Goal: Transaction & Acquisition: Purchase product/service

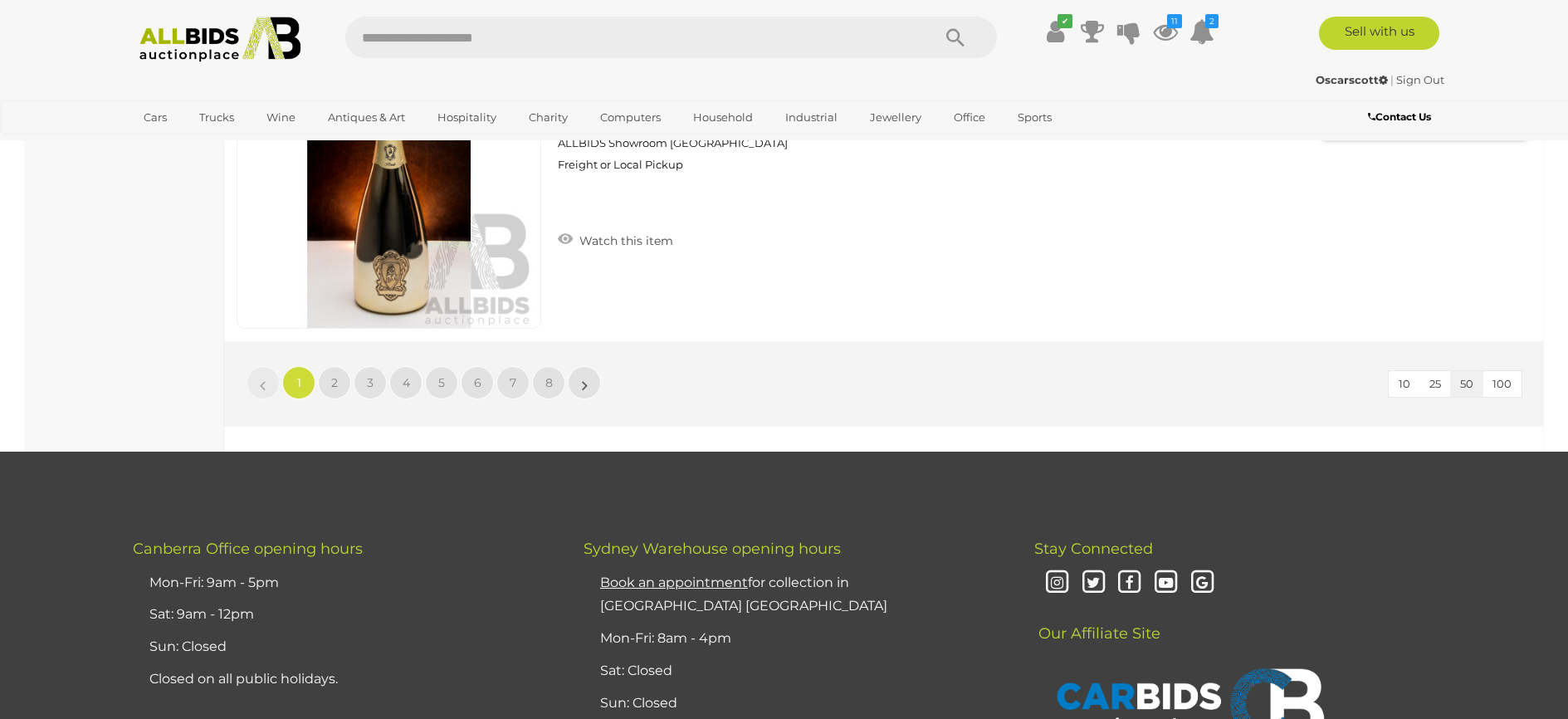
scroll to position [15858, 0]
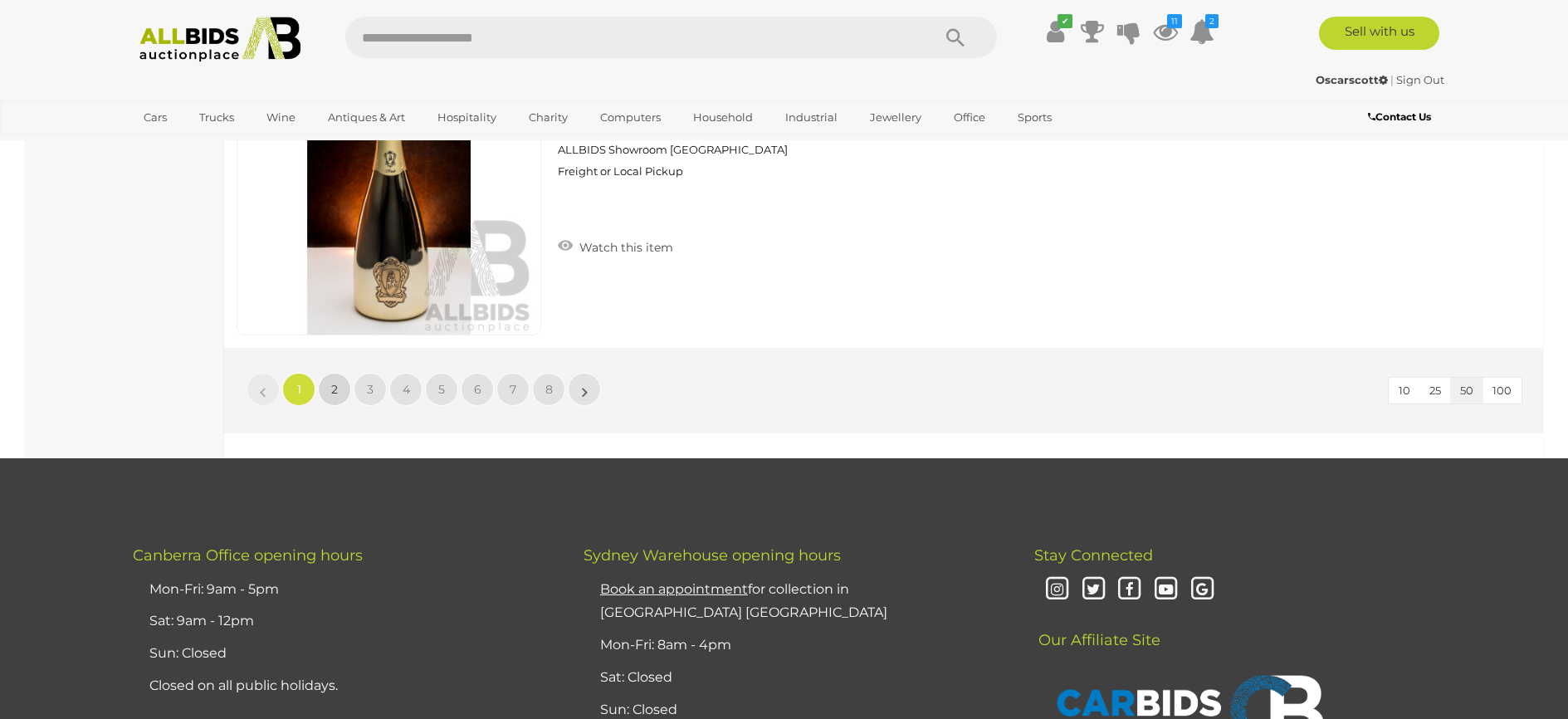
click at [338, 377] on link "2" at bounding box center [334, 389] width 33 height 33
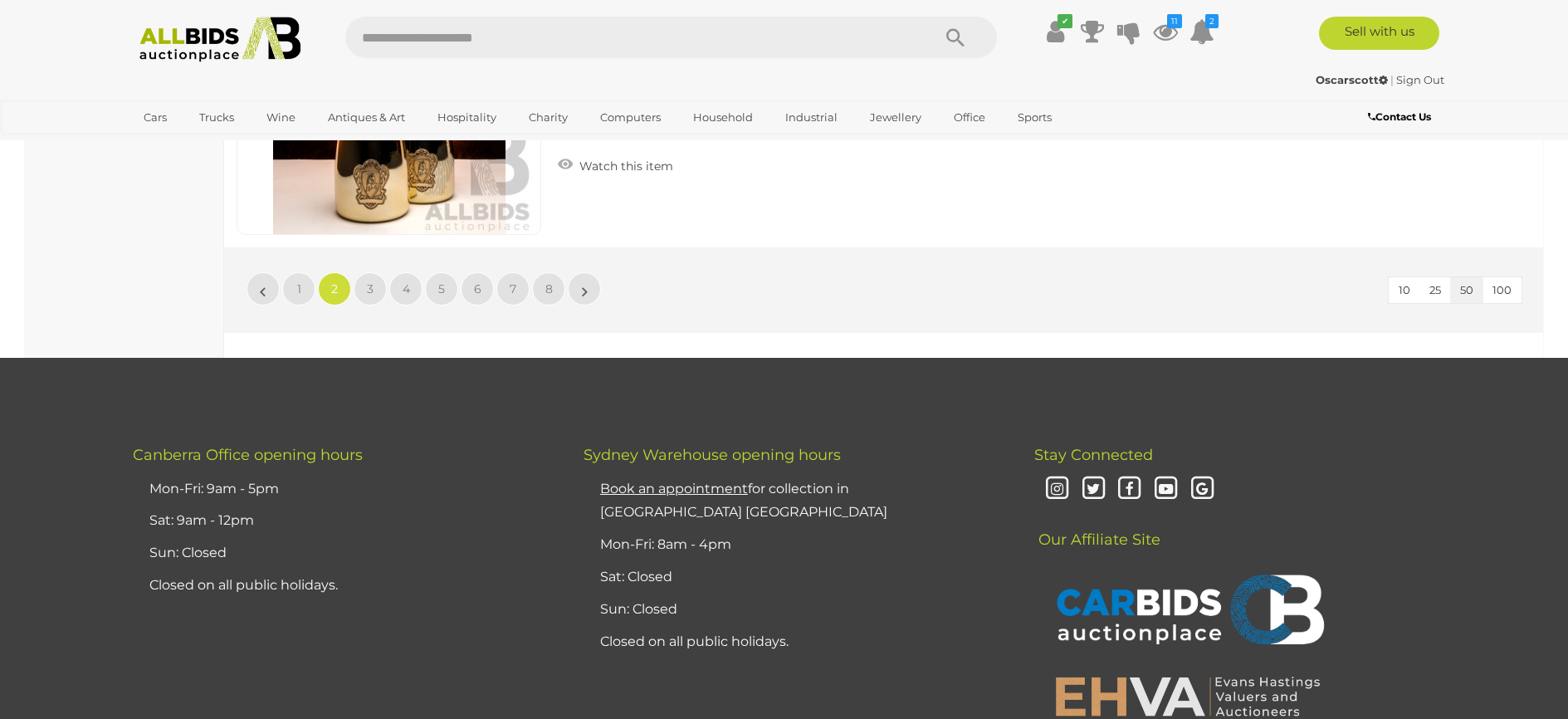
scroll to position [16025, 0]
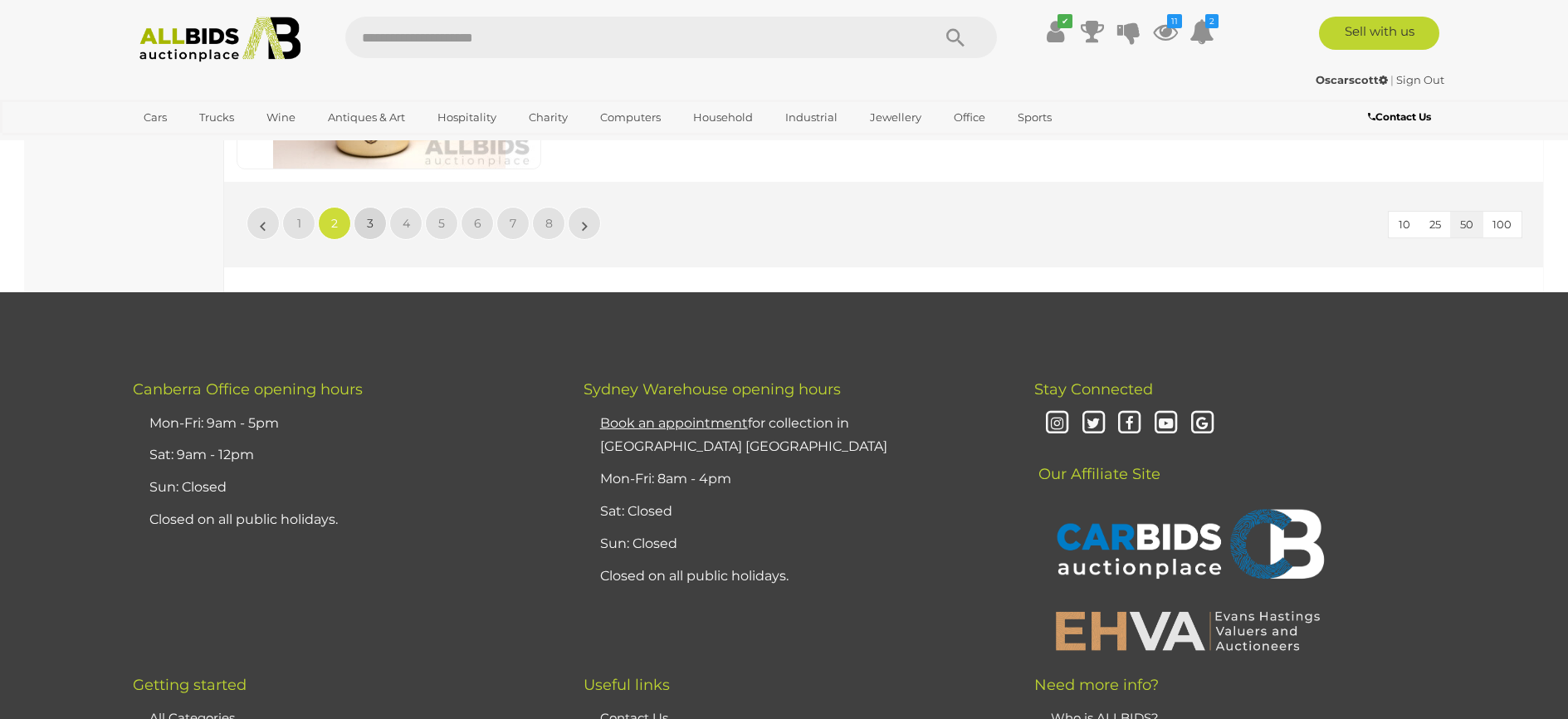
click at [378, 225] on link "3" at bounding box center [371, 224] width 33 height 33
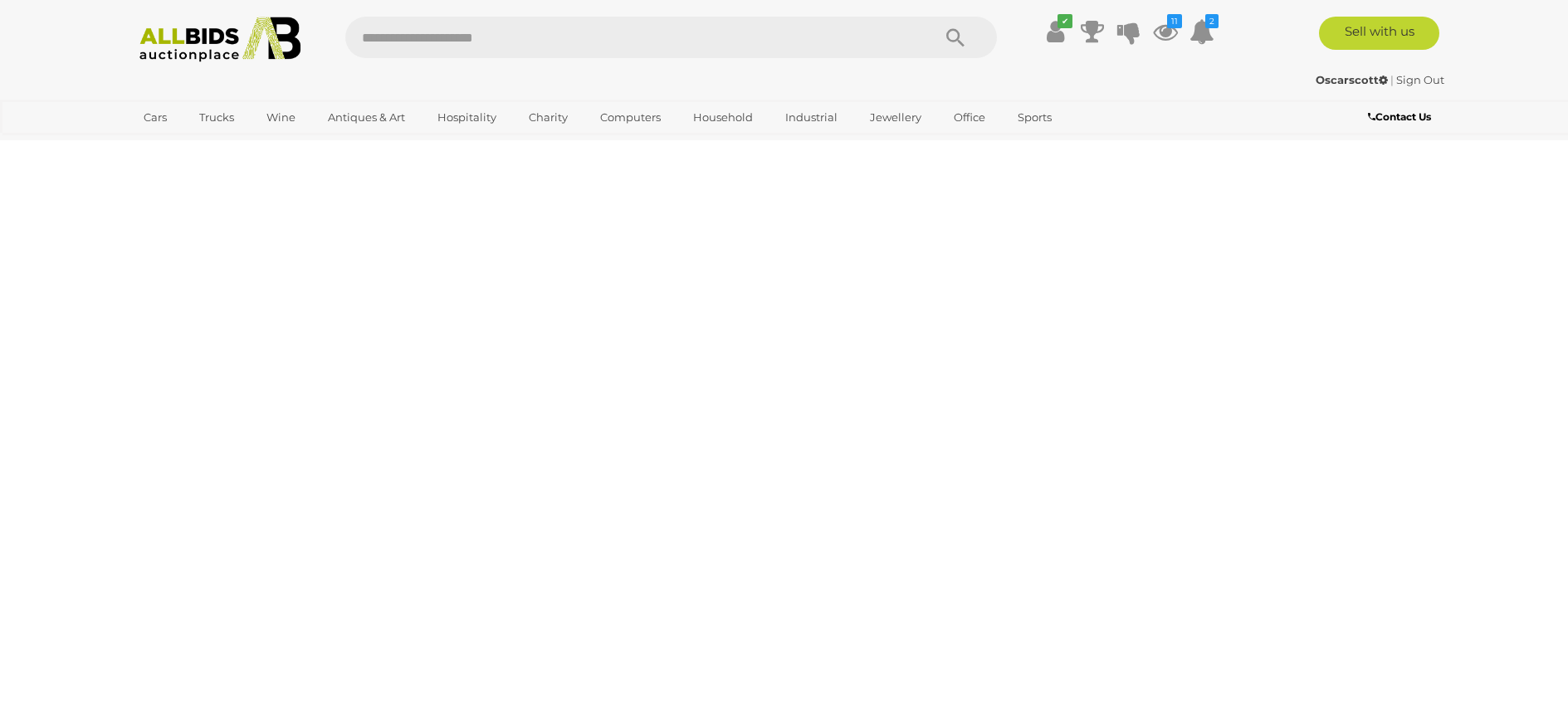
scroll to position [0, 0]
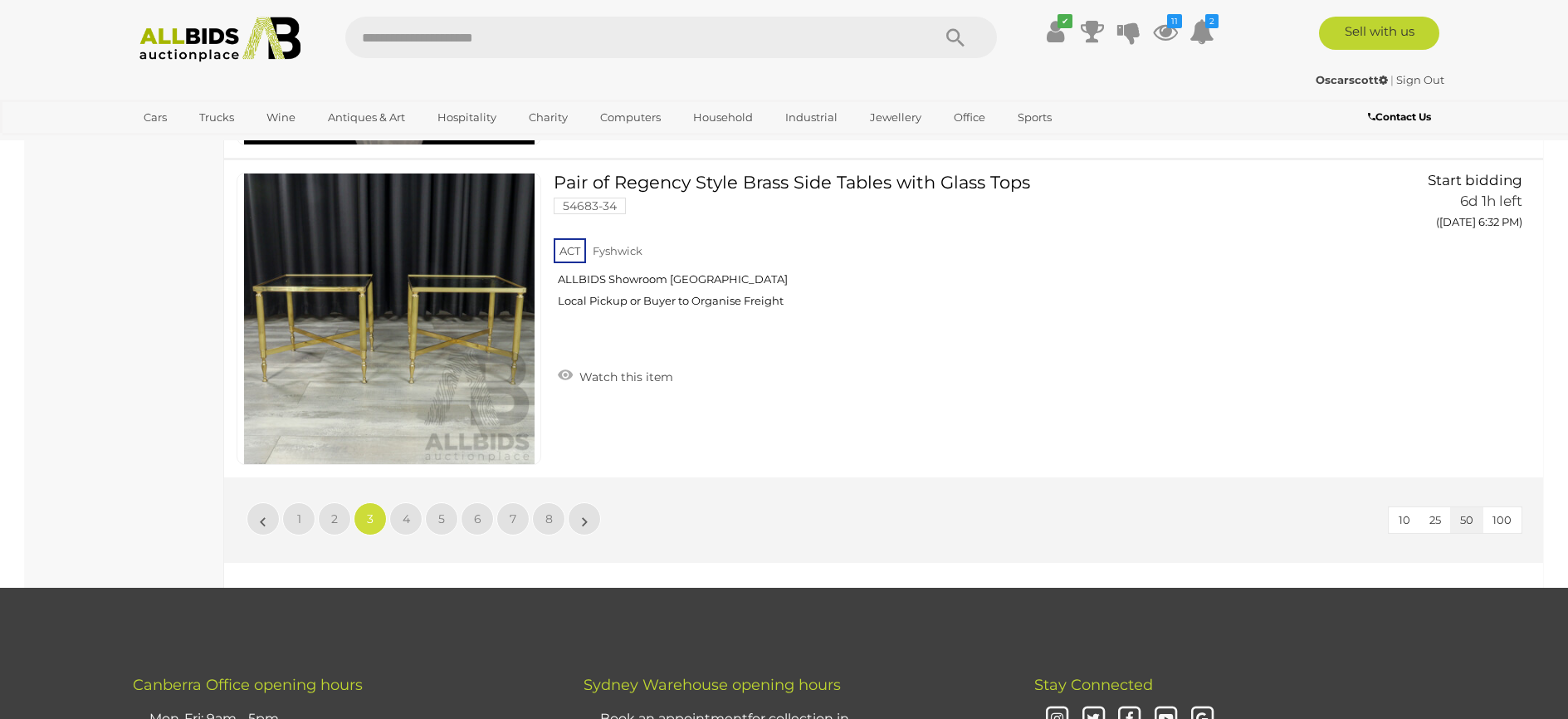
scroll to position [15776, 0]
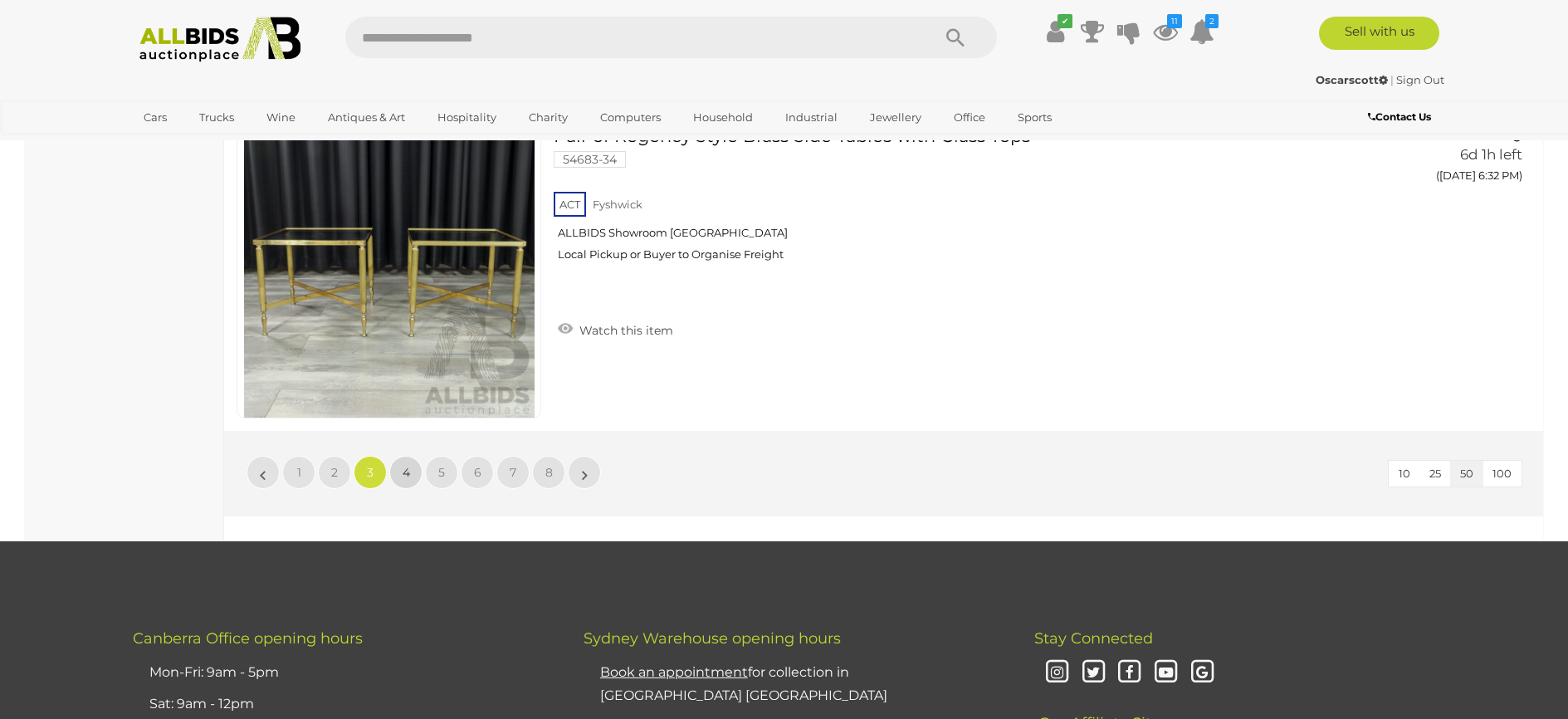
click at [414, 462] on link "4" at bounding box center [406, 473] width 33 height 33
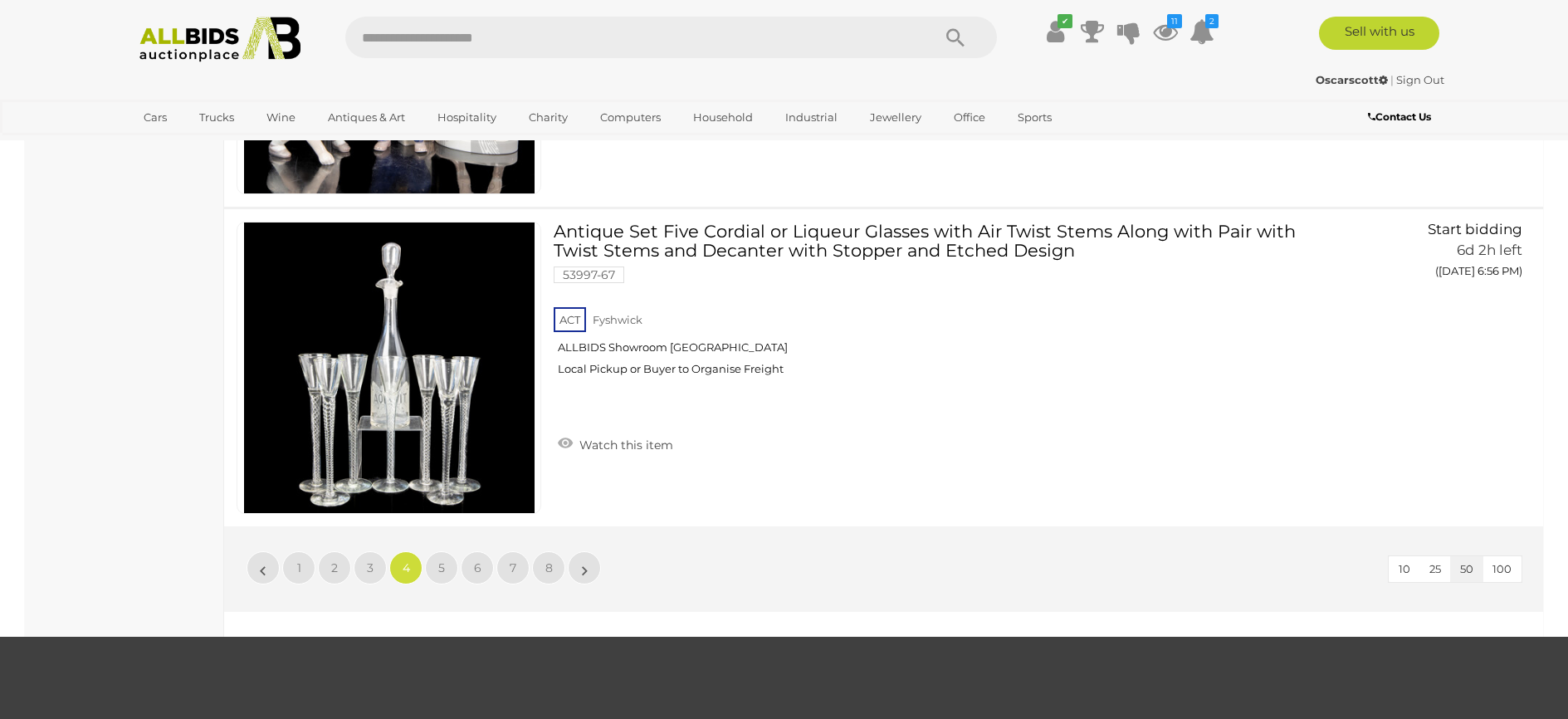
scroll to position [15776, 0]
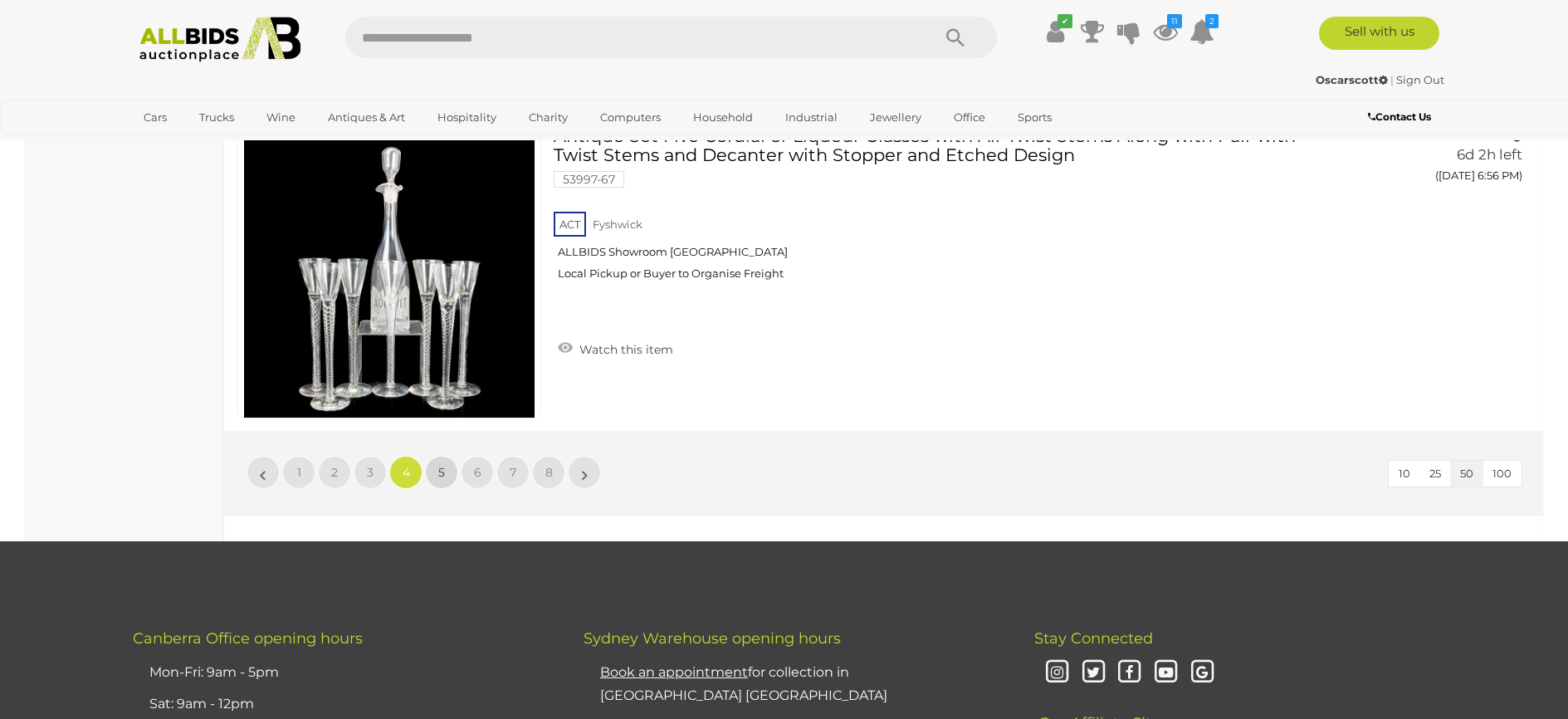
click at [440, 473] on span "5" at bounding box center [441, 472] width 7 height 15
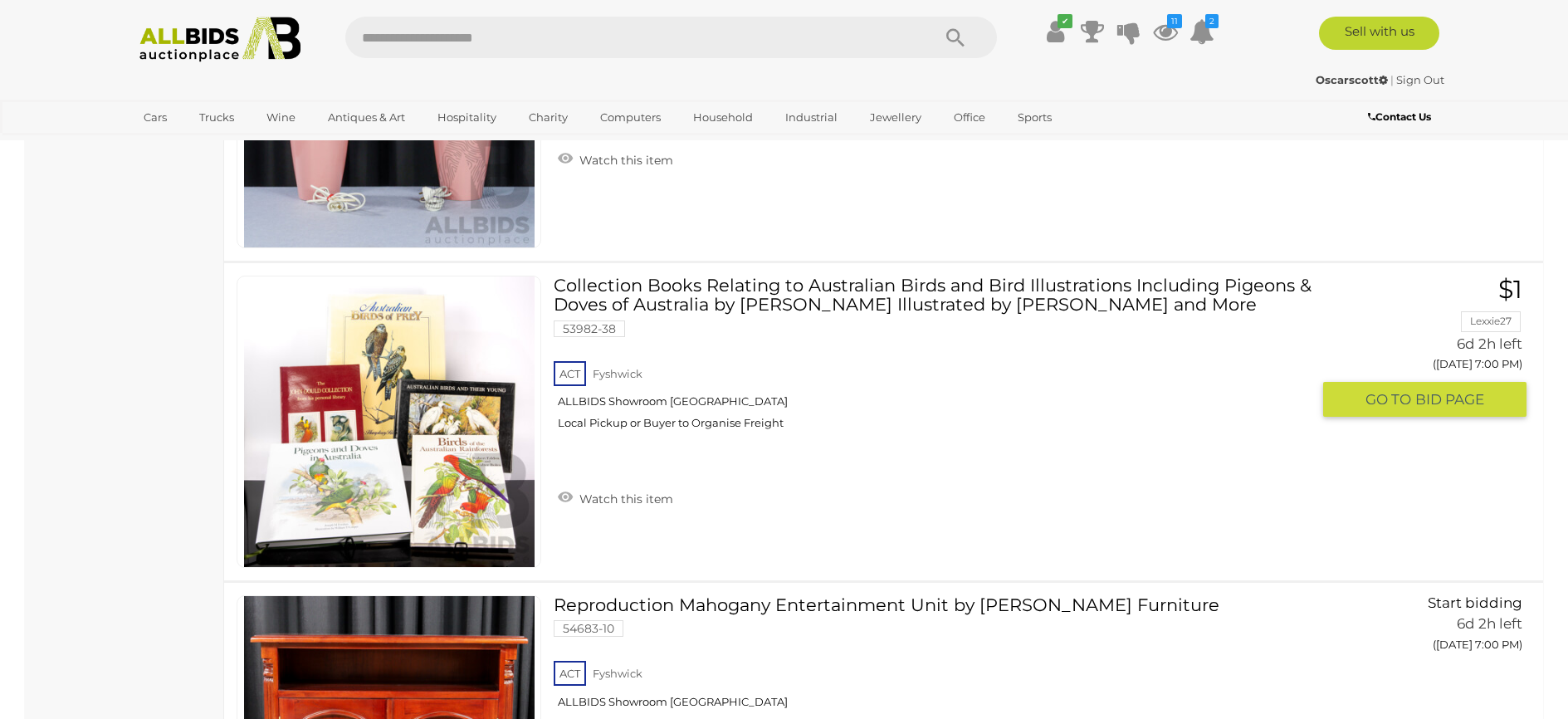
scroll to position [5480, 0]
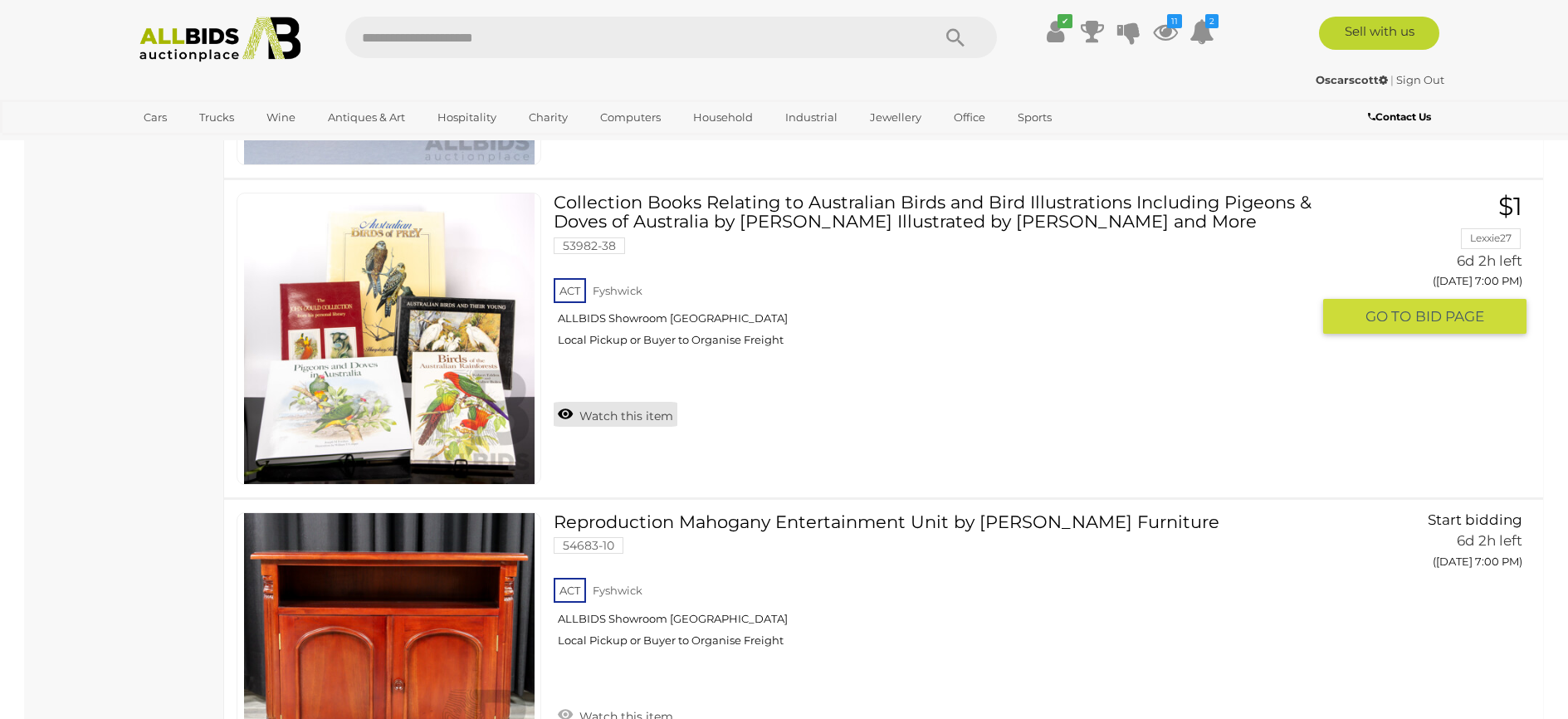
click at [621, 412] on link "Watch this item" at bounding box center [616, 414] width 124 height 25
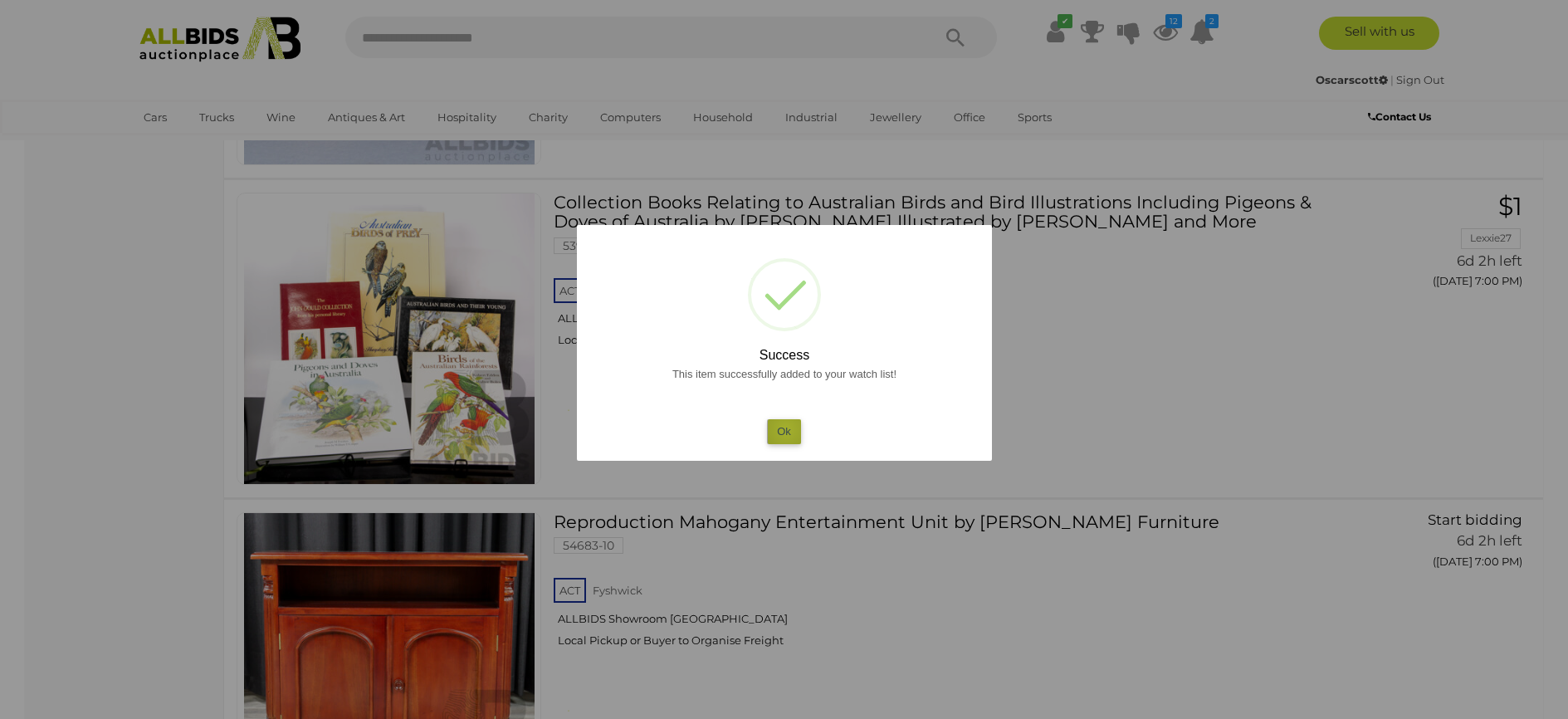
click at [786, 430] on button "Ok" at bounding box center [784, 431] width 34 height 25
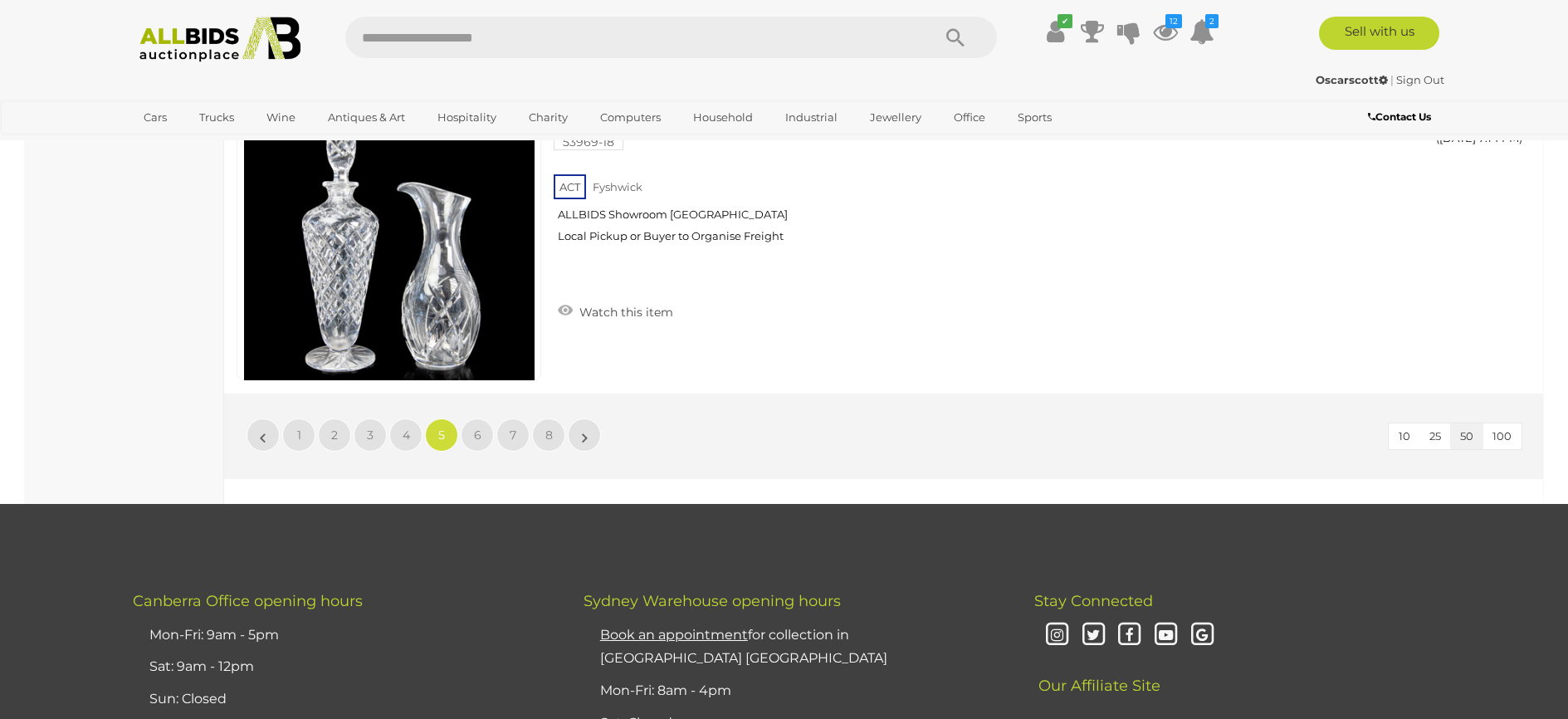
scroll to position [15858, 0]
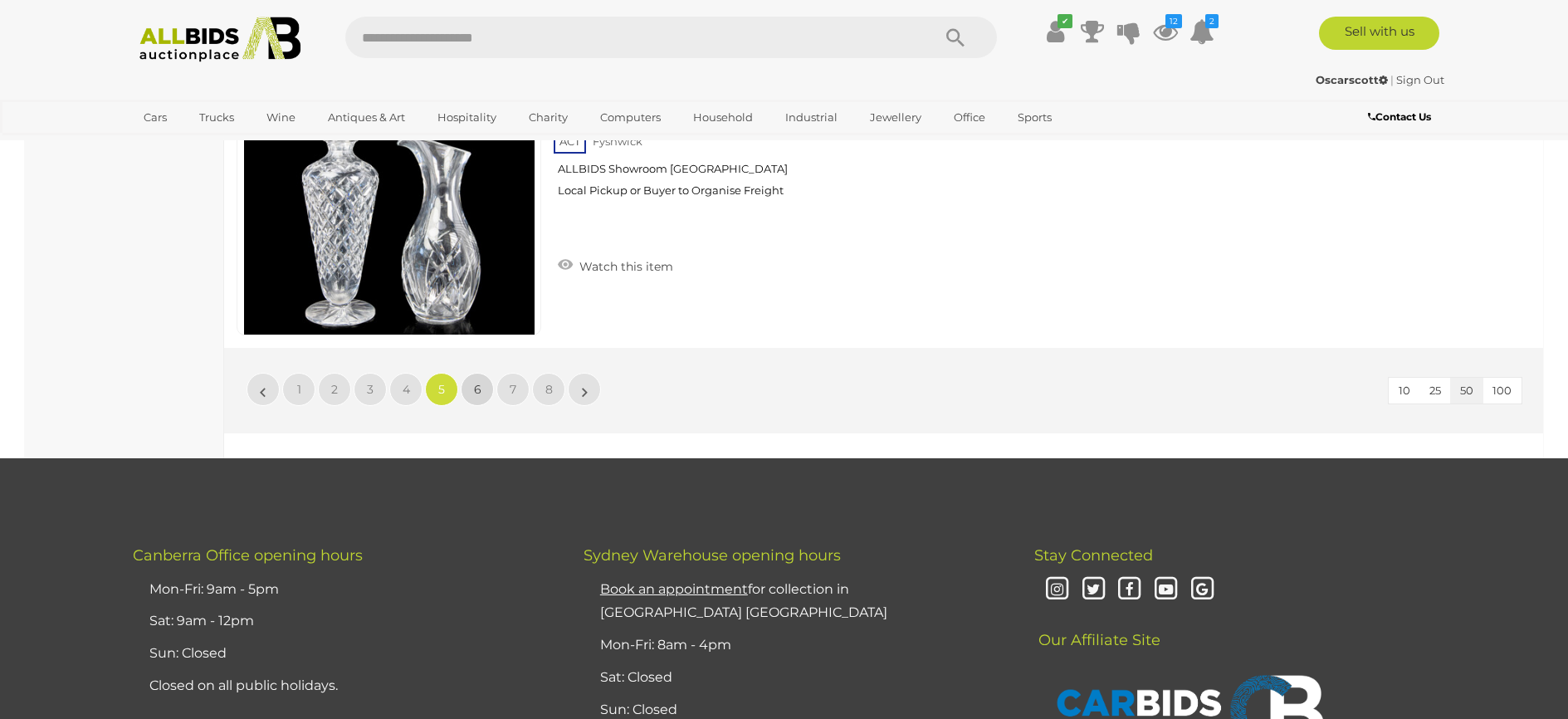
click at [479, 392] on span "6" at bounding box center [478, 388] width 8 height 15
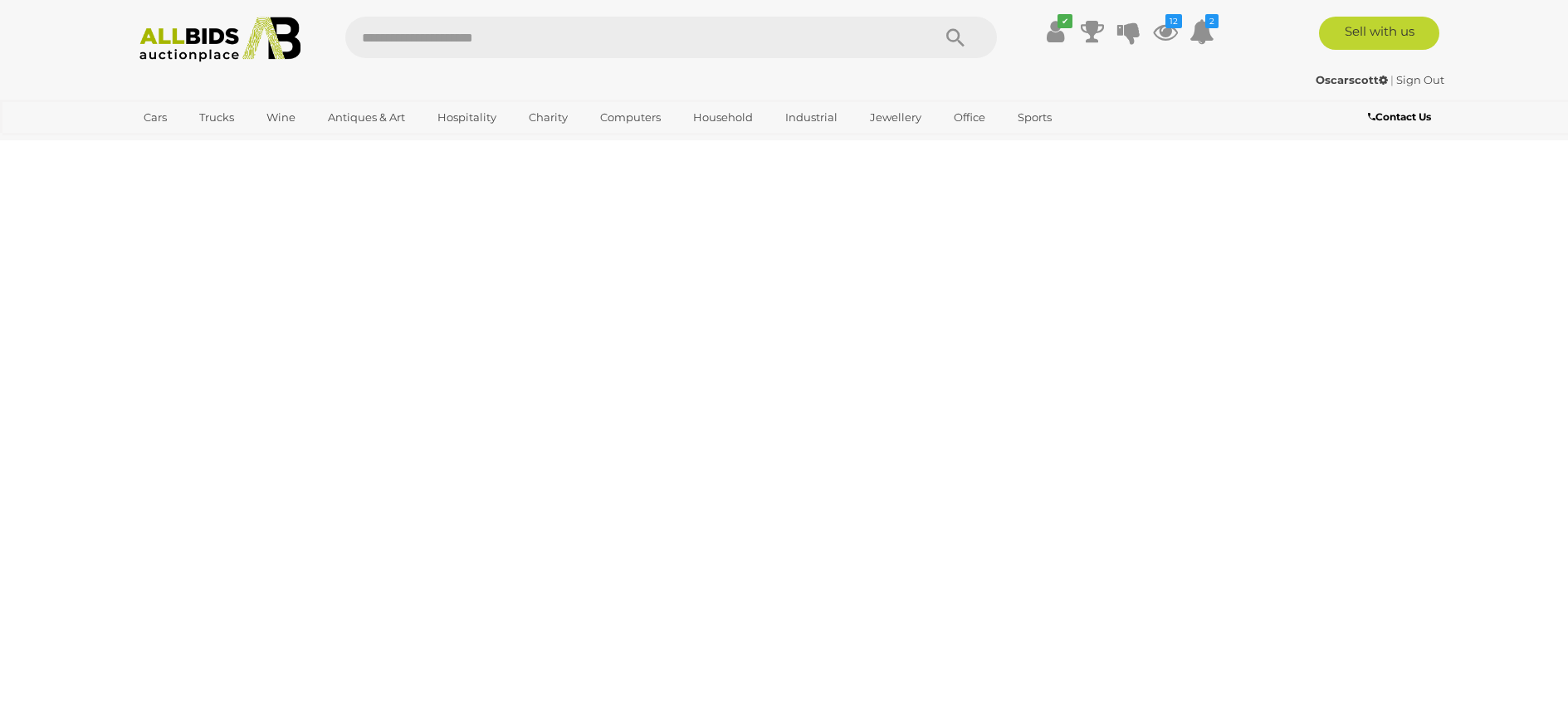
scroll to position [0, 0]
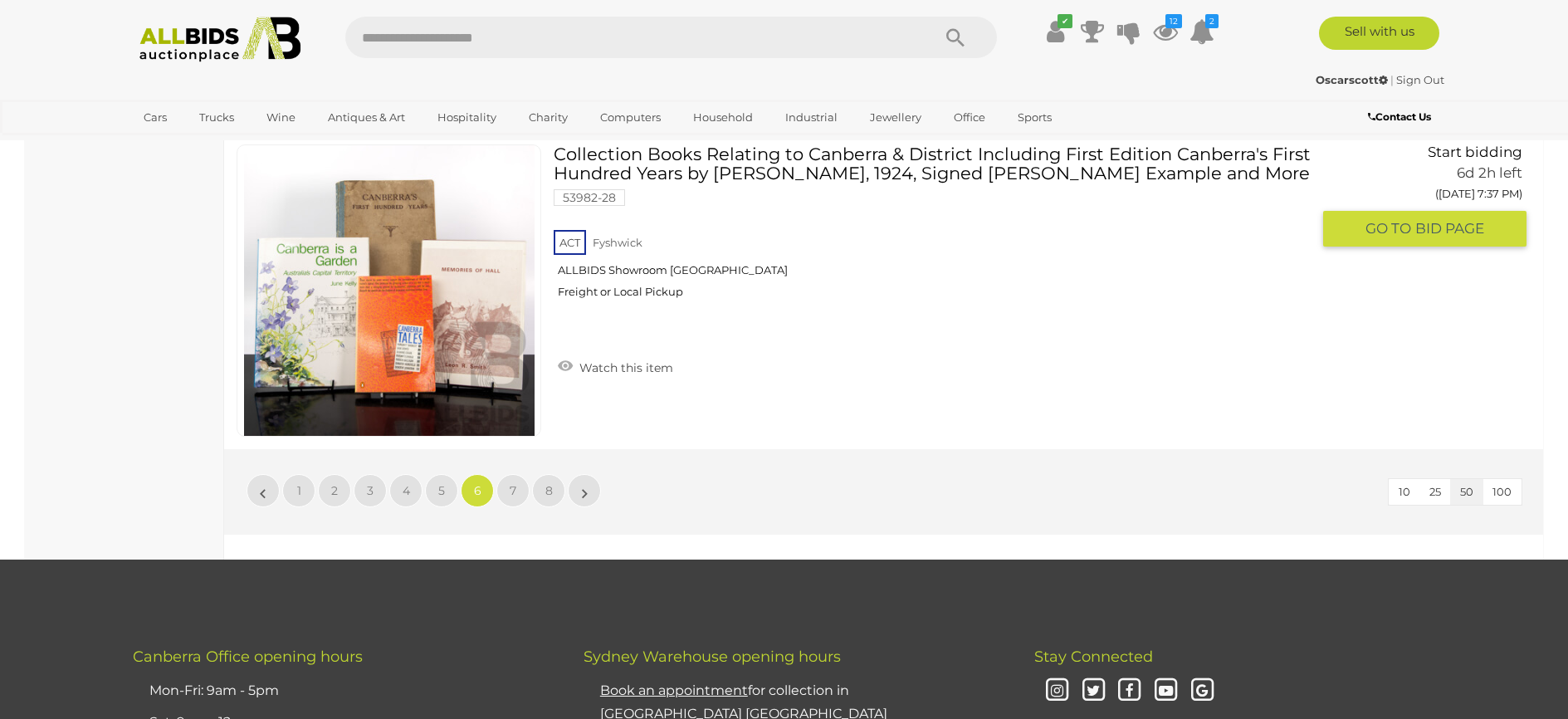
scroll to position [15776, 0]
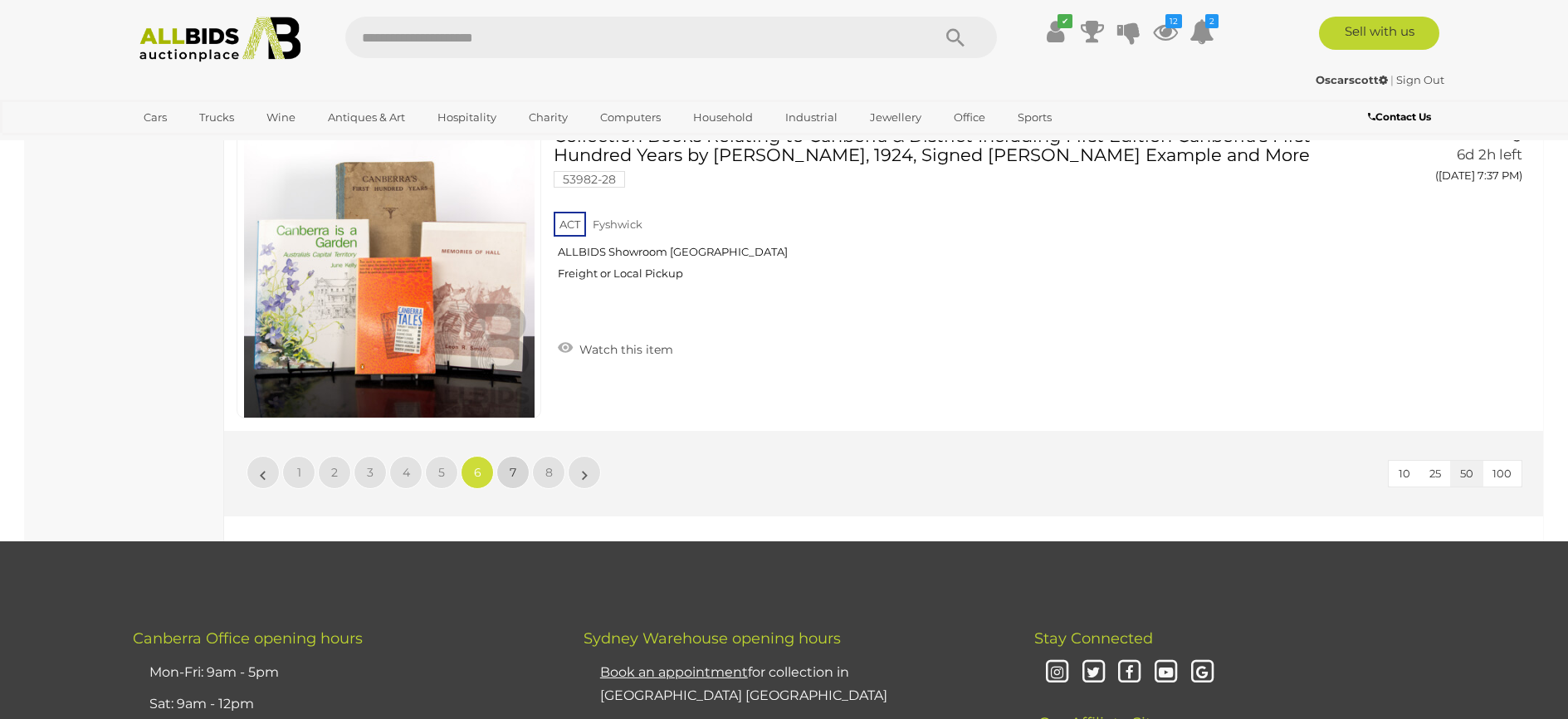
click at [513, 468] on span "7" at bounding box center [513, 472] width 7 height 15
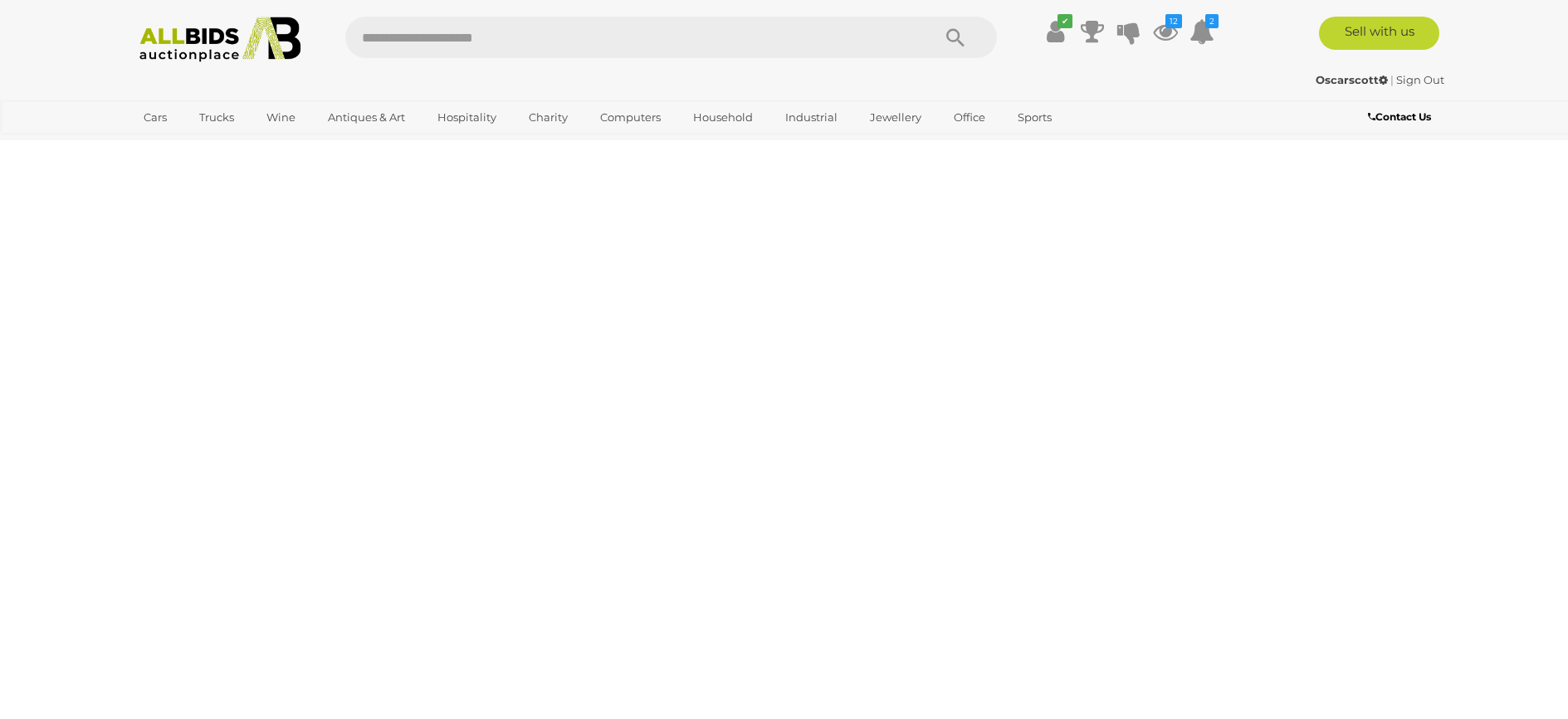
scroll to position [0, 0]
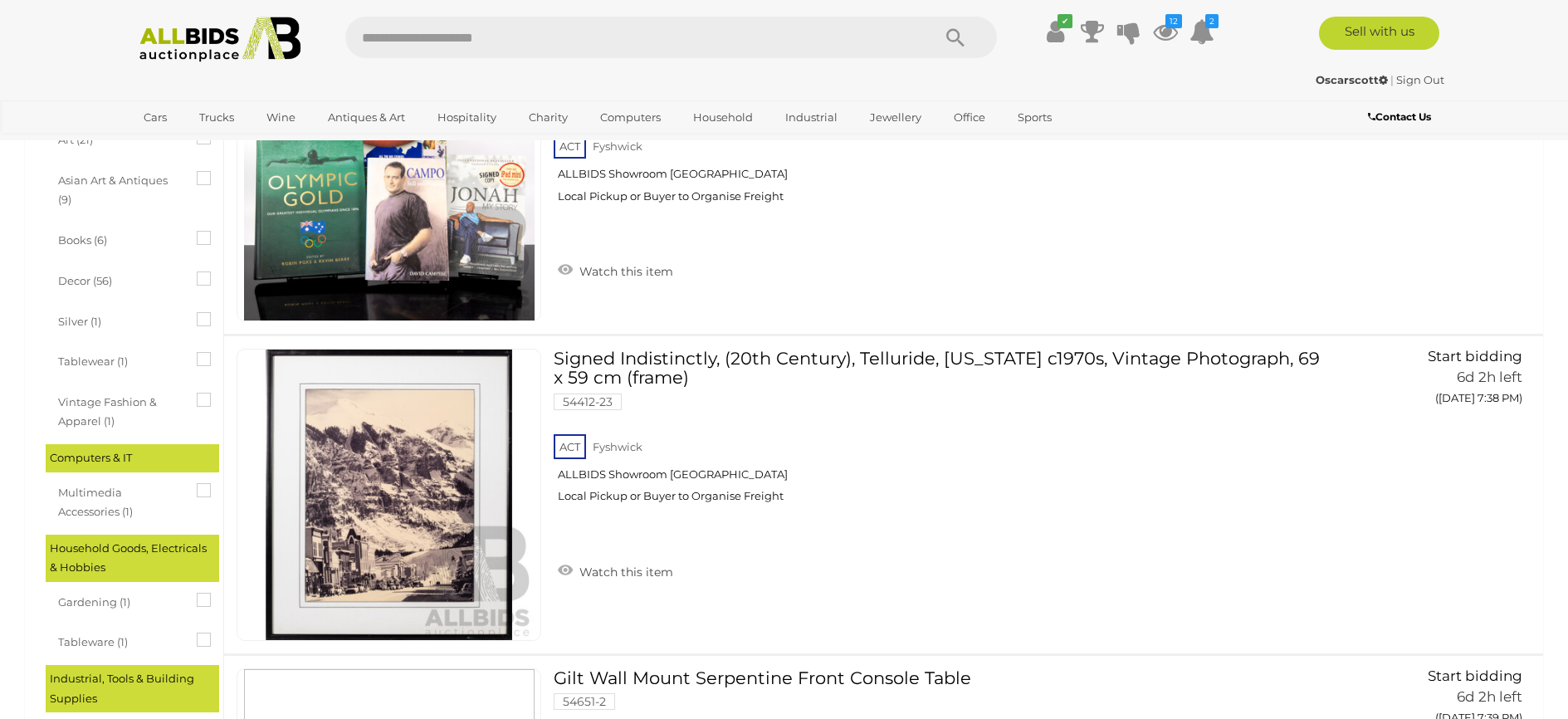
scroll to position [913, 0]
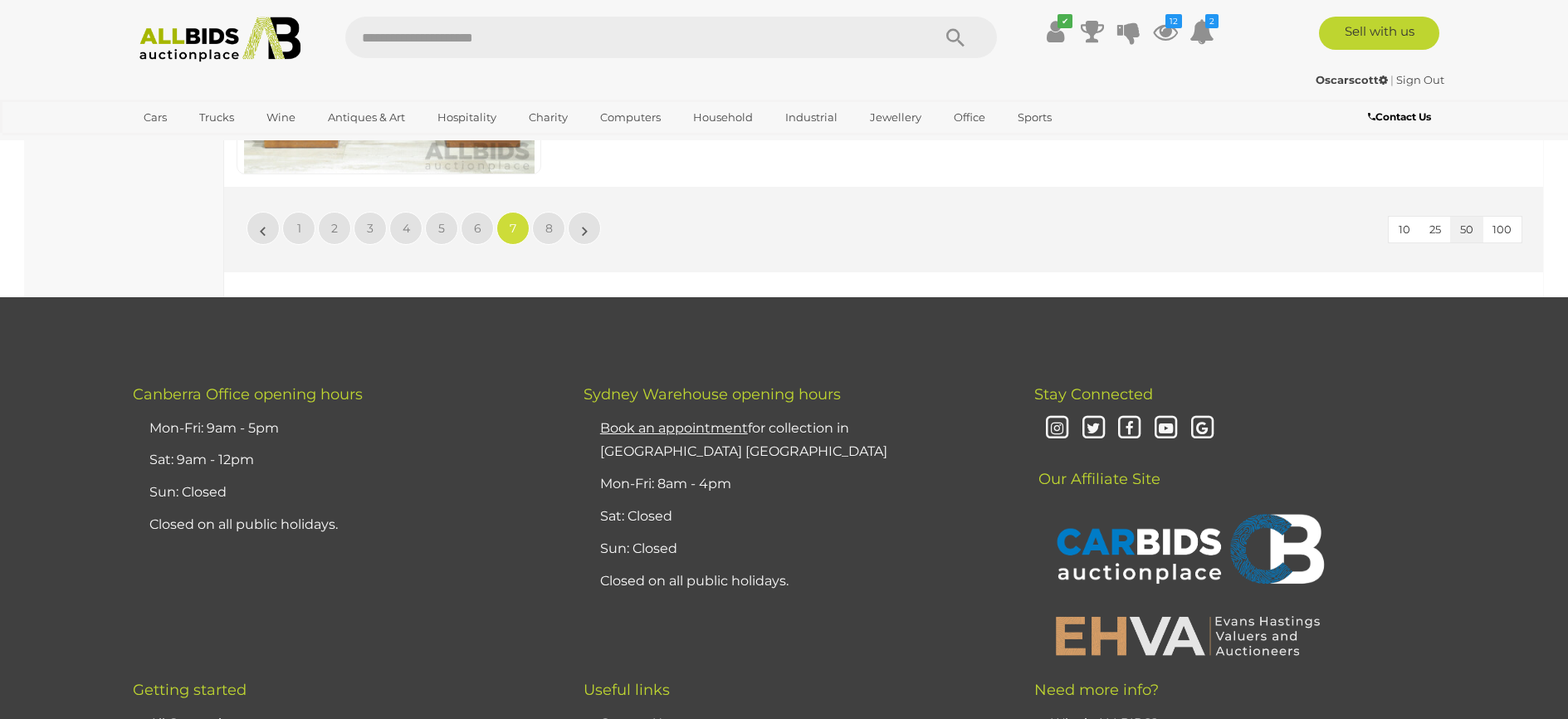
scroll to position [16025, 0]
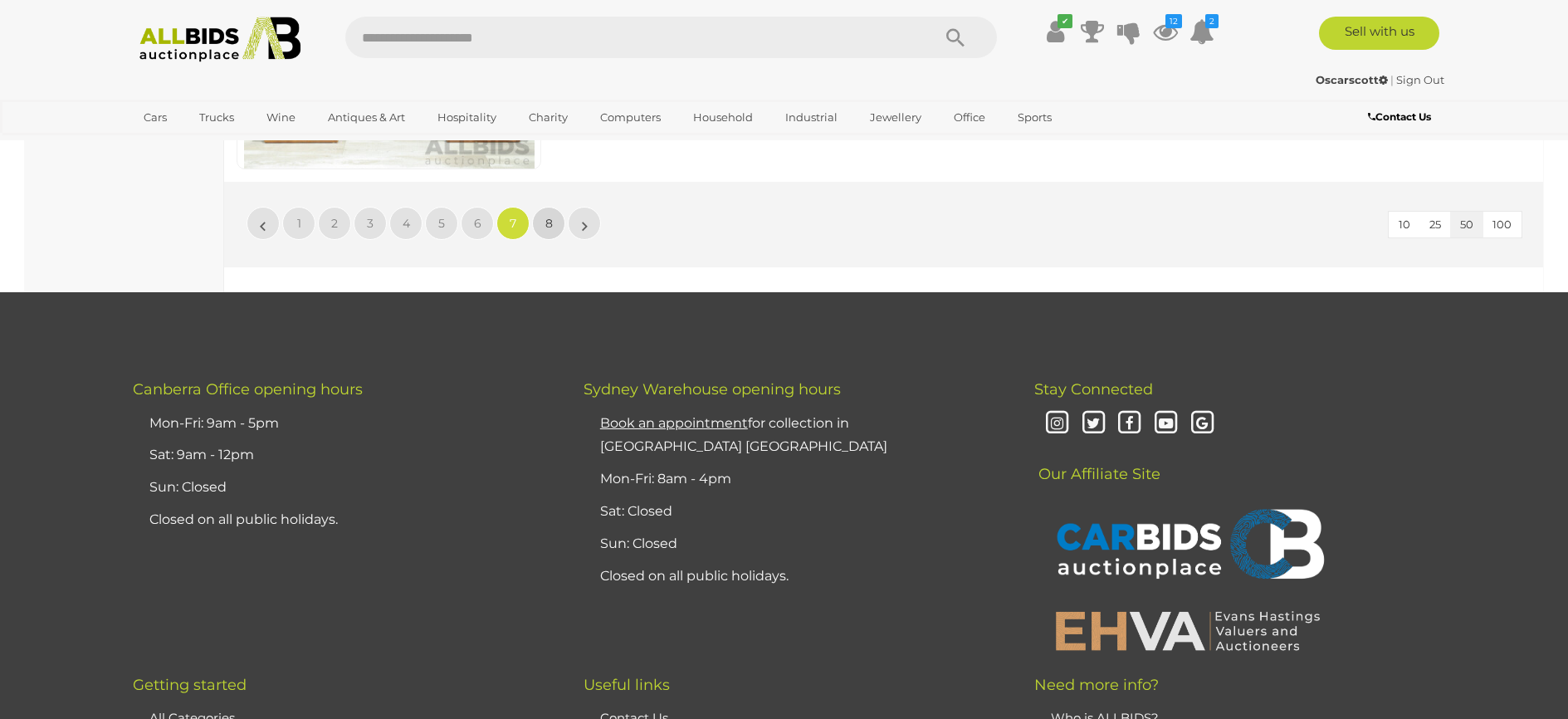
click at [554, 233] on link "8" at bounding box center [549, 224] width 33 height 33
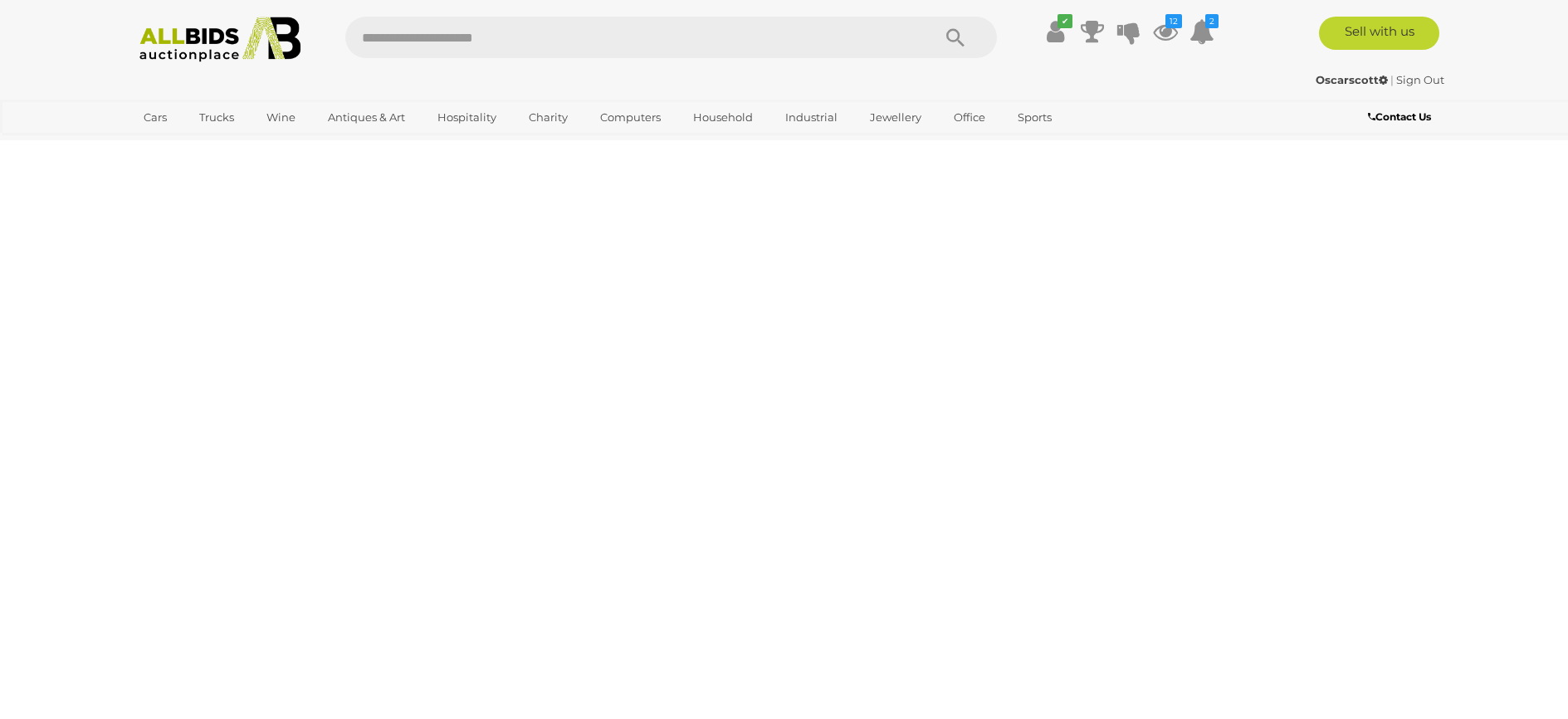
scroll to position [0, 0]
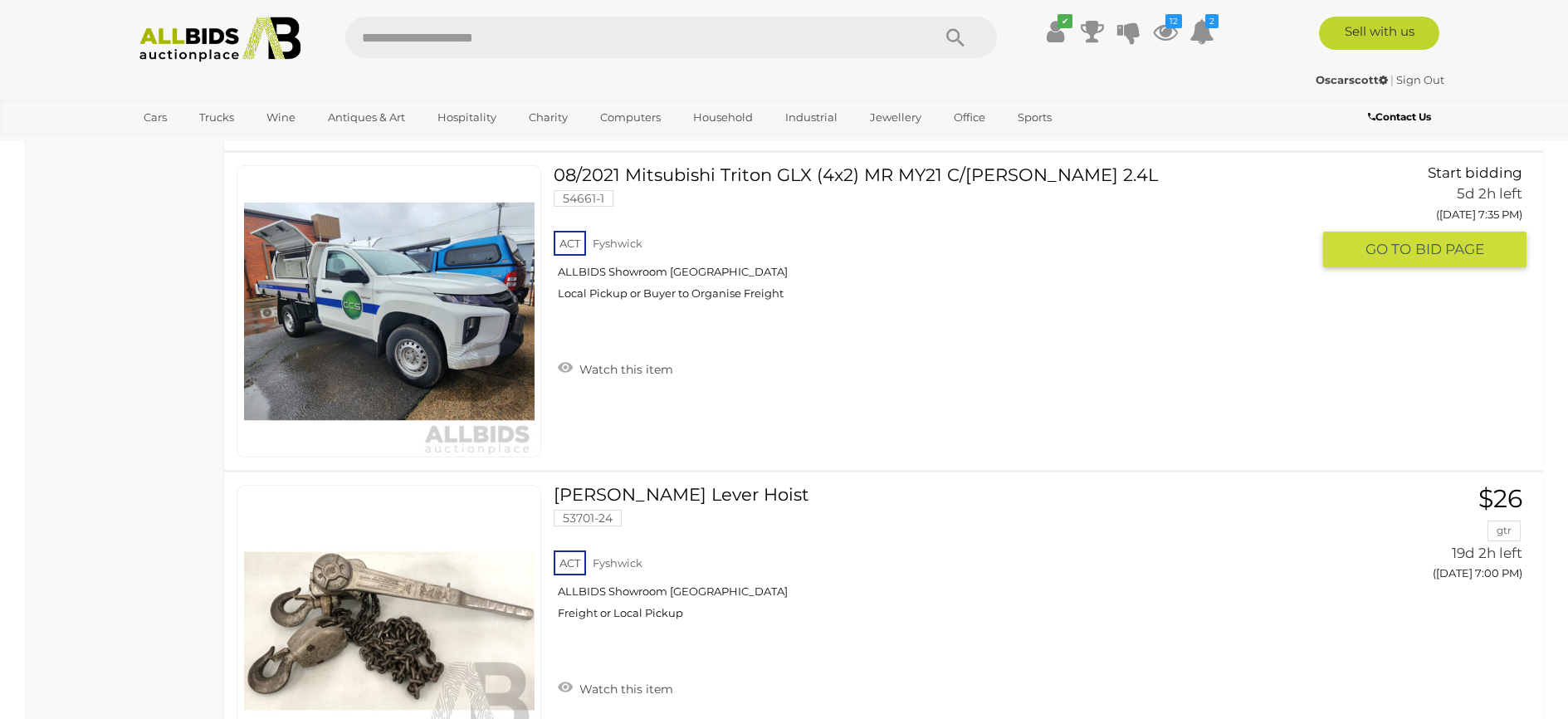
scroll to position [4733, 0]
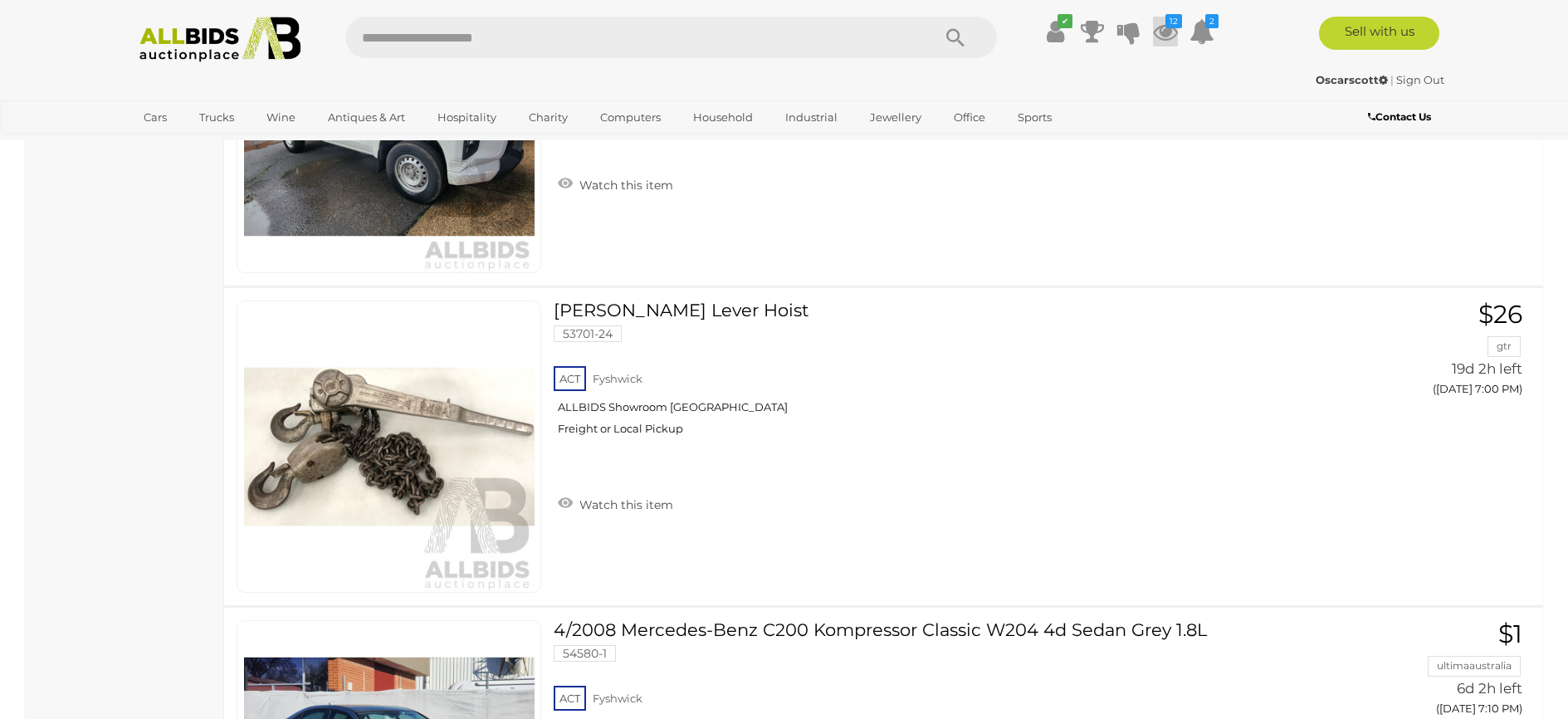
click at [1170, 32] on icon at bounding box center [1165, 31] width 25 height 29
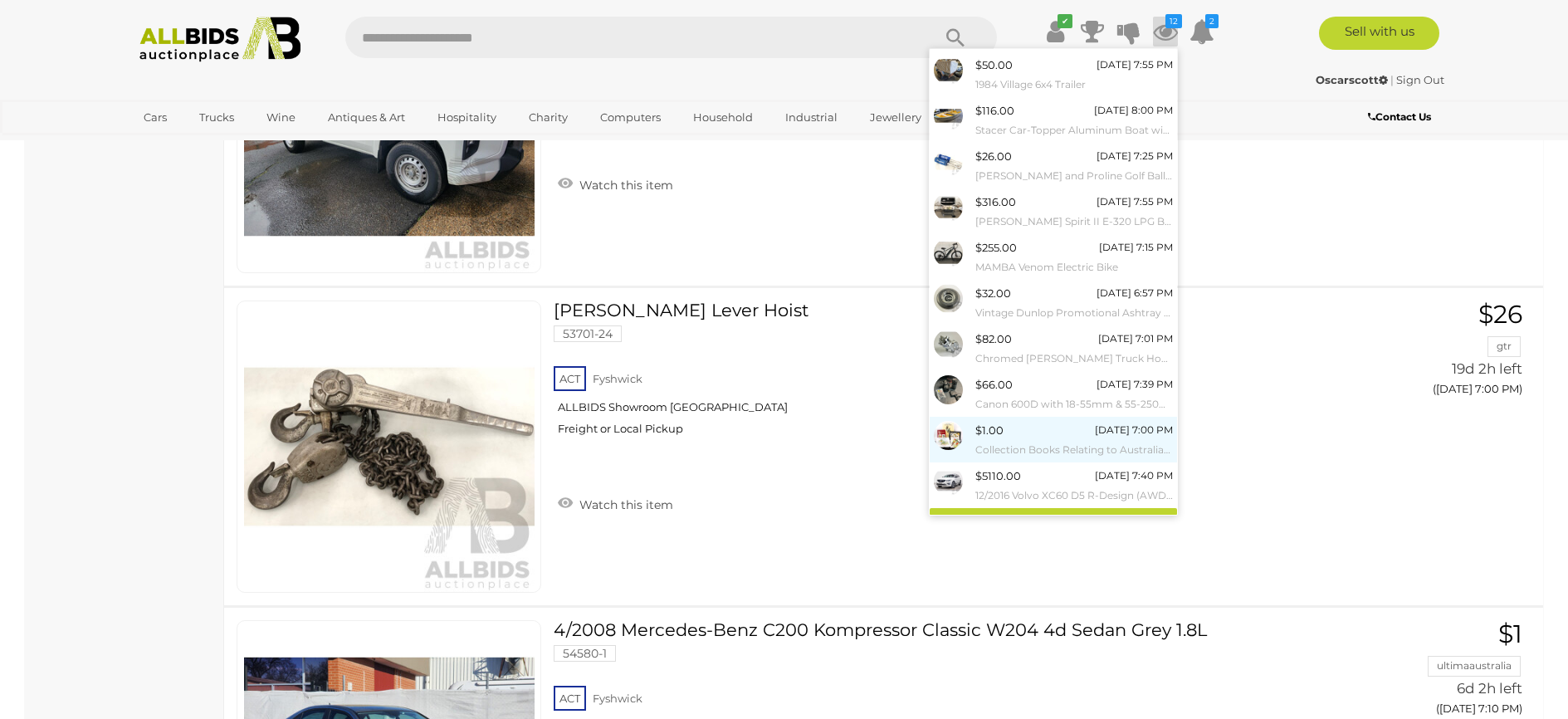
scroll to position [62, 0]
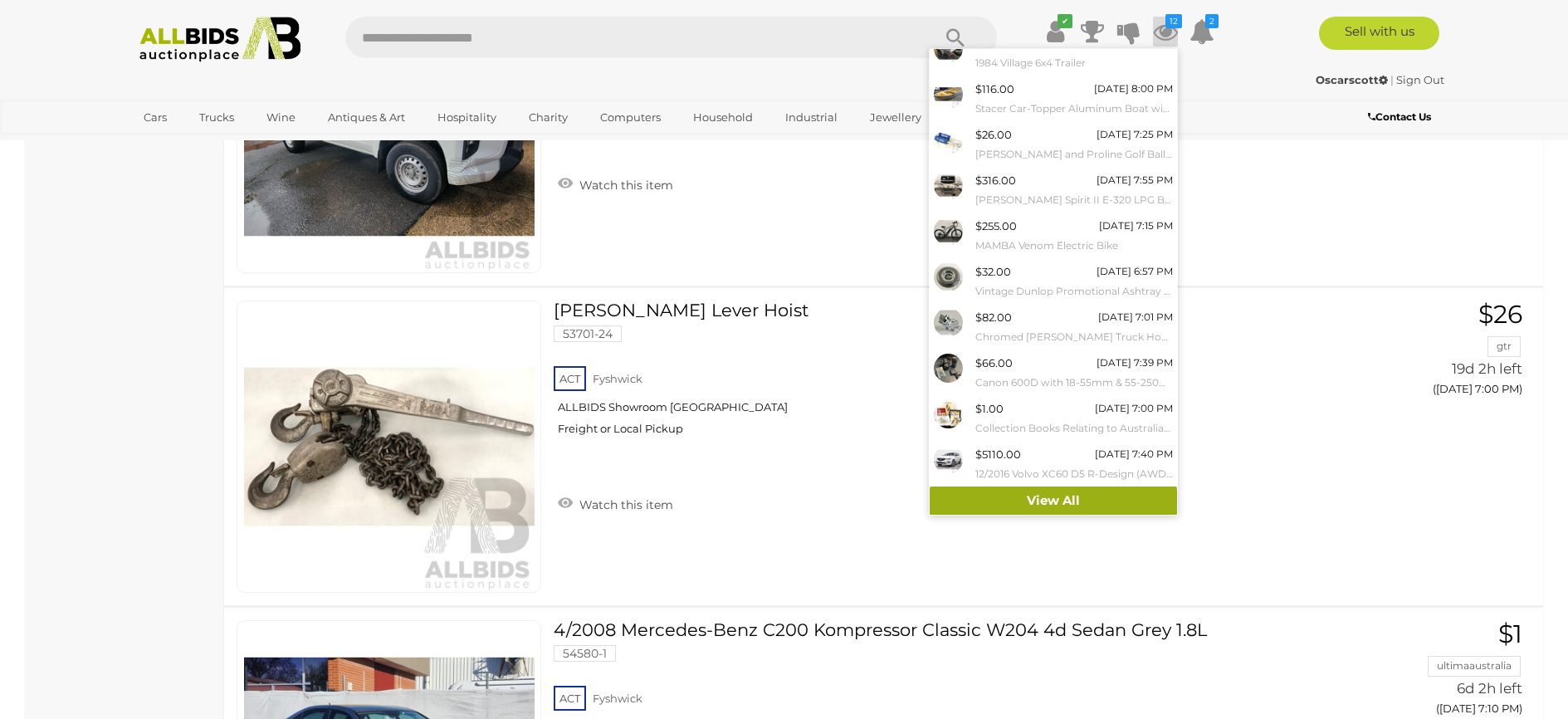
click at [1041, 506] on link "View All" at bounding box center [1053, 501] width 247 height 29
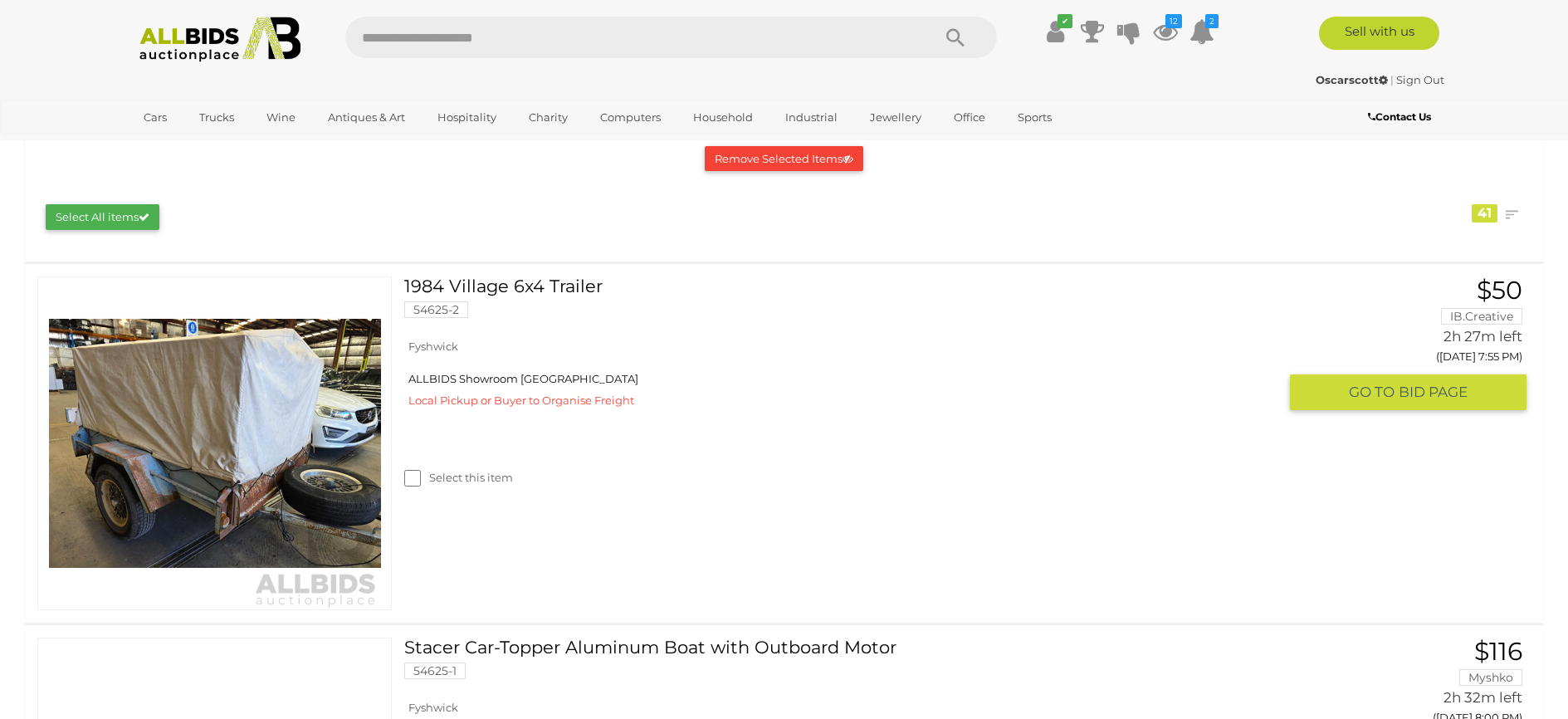
scroll to position [249, 0]
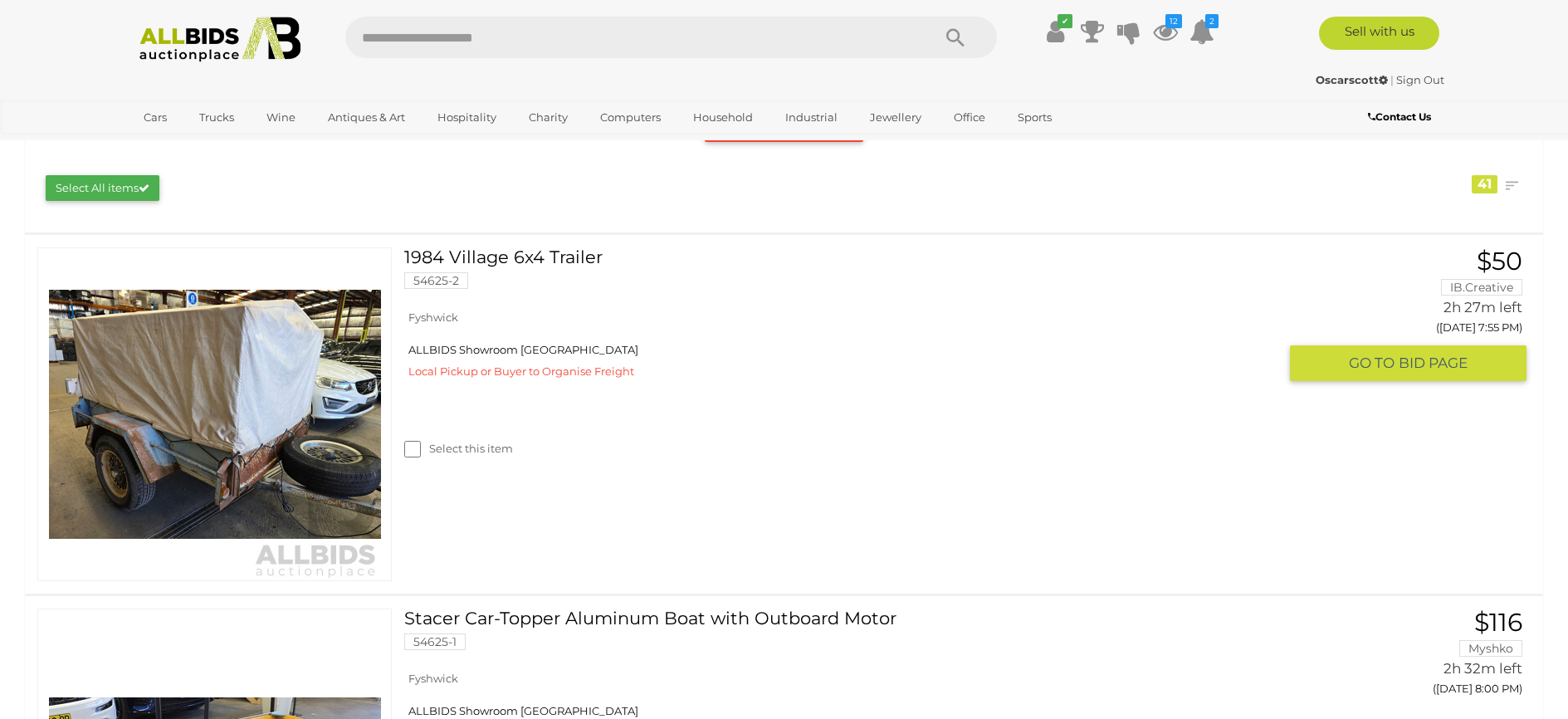
click at [330, 392] on img at bounding box center [215, 414] width 332 height 333
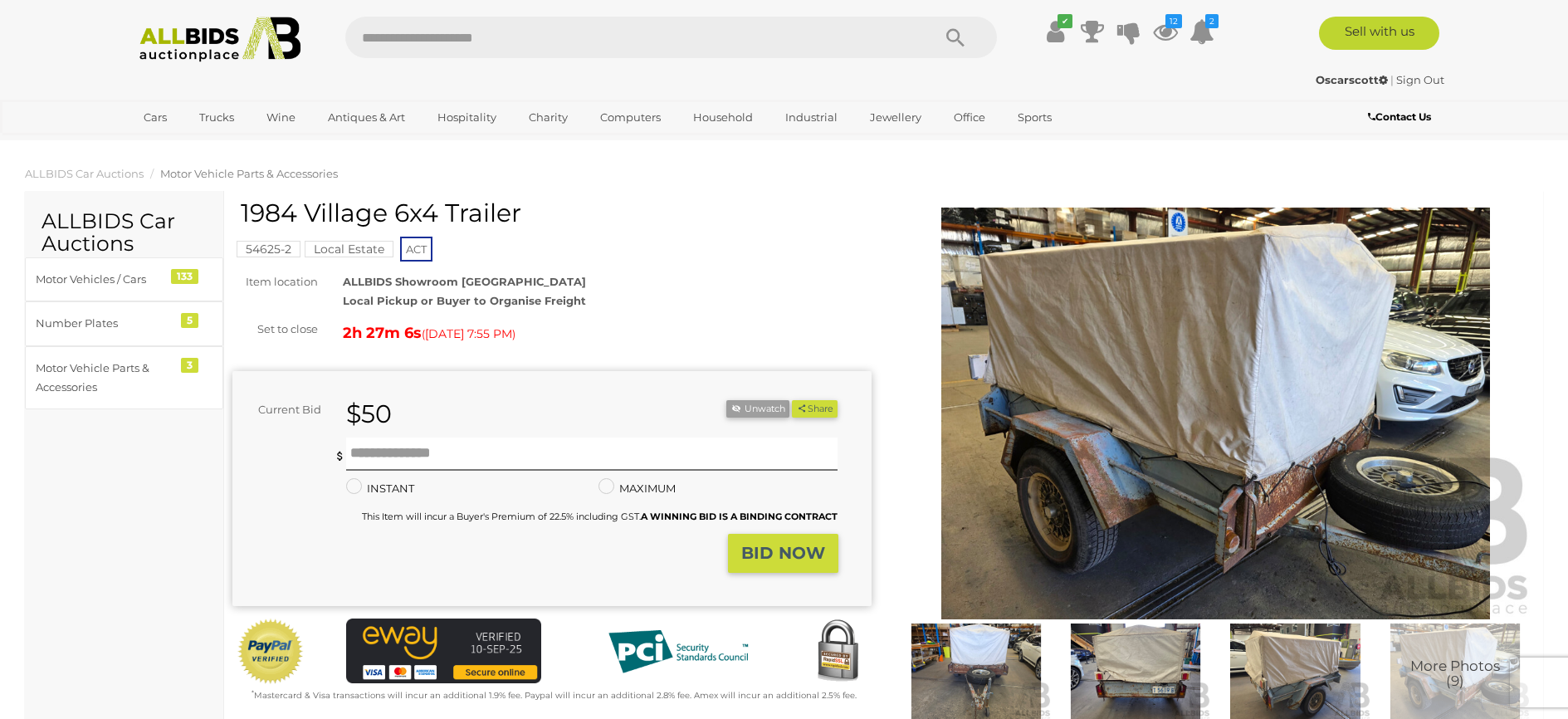
click at [1142, 417] on img at bounding box center [1216, 414] width 639 height 412
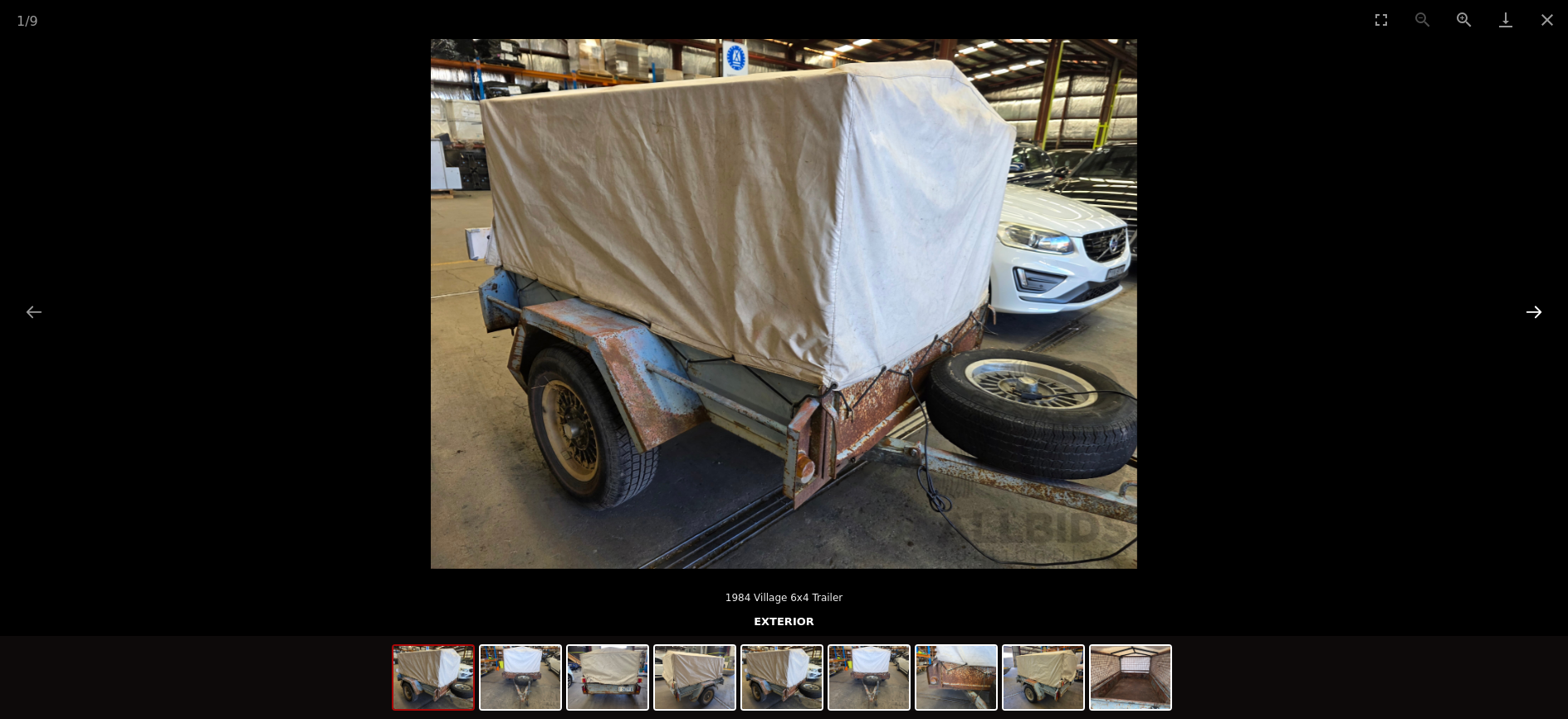
click at [1540, 312] on button "Next slide" at bounding box center [1534, 311] width 35 height 32
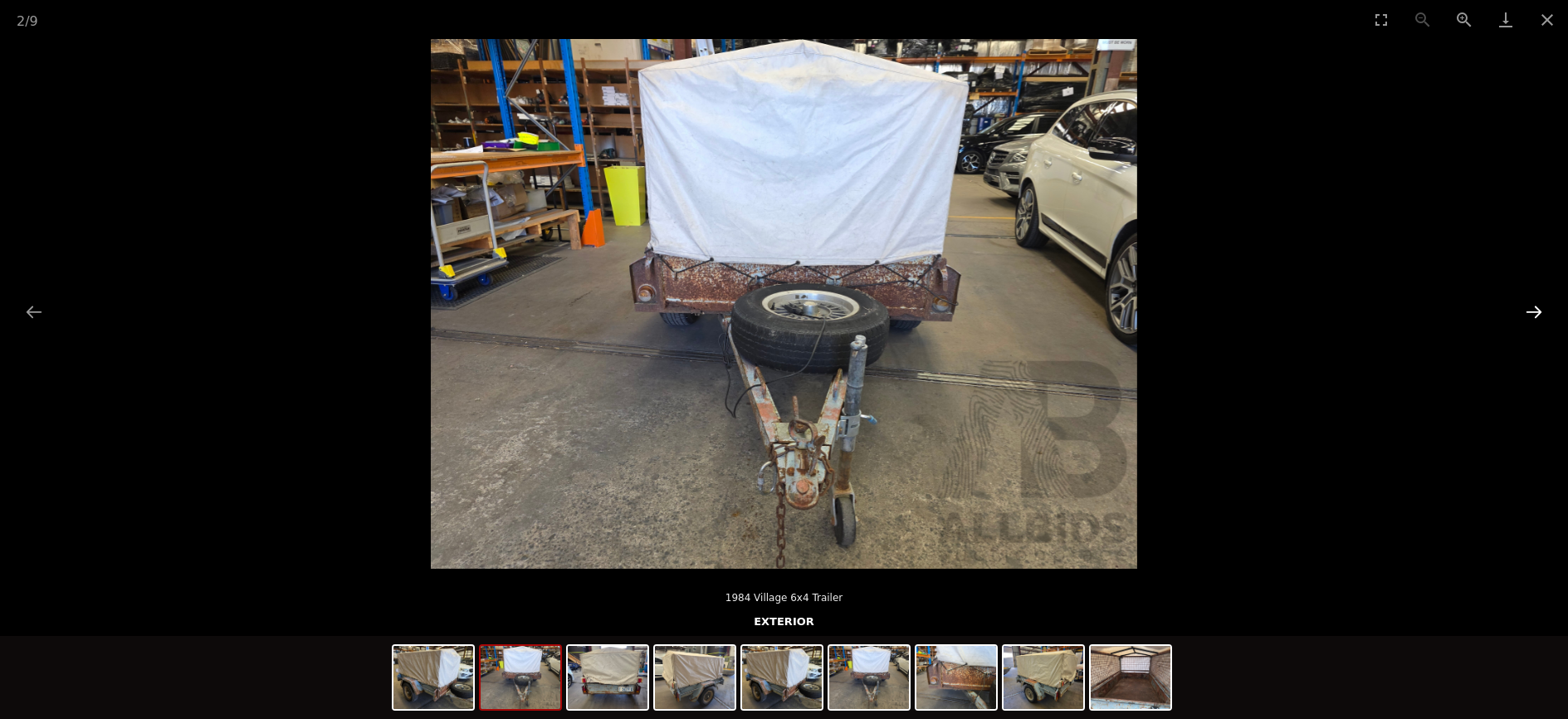
click at [1533, 312] on button "Next slide" at bounding box center [1534, 311] width 35 height 32
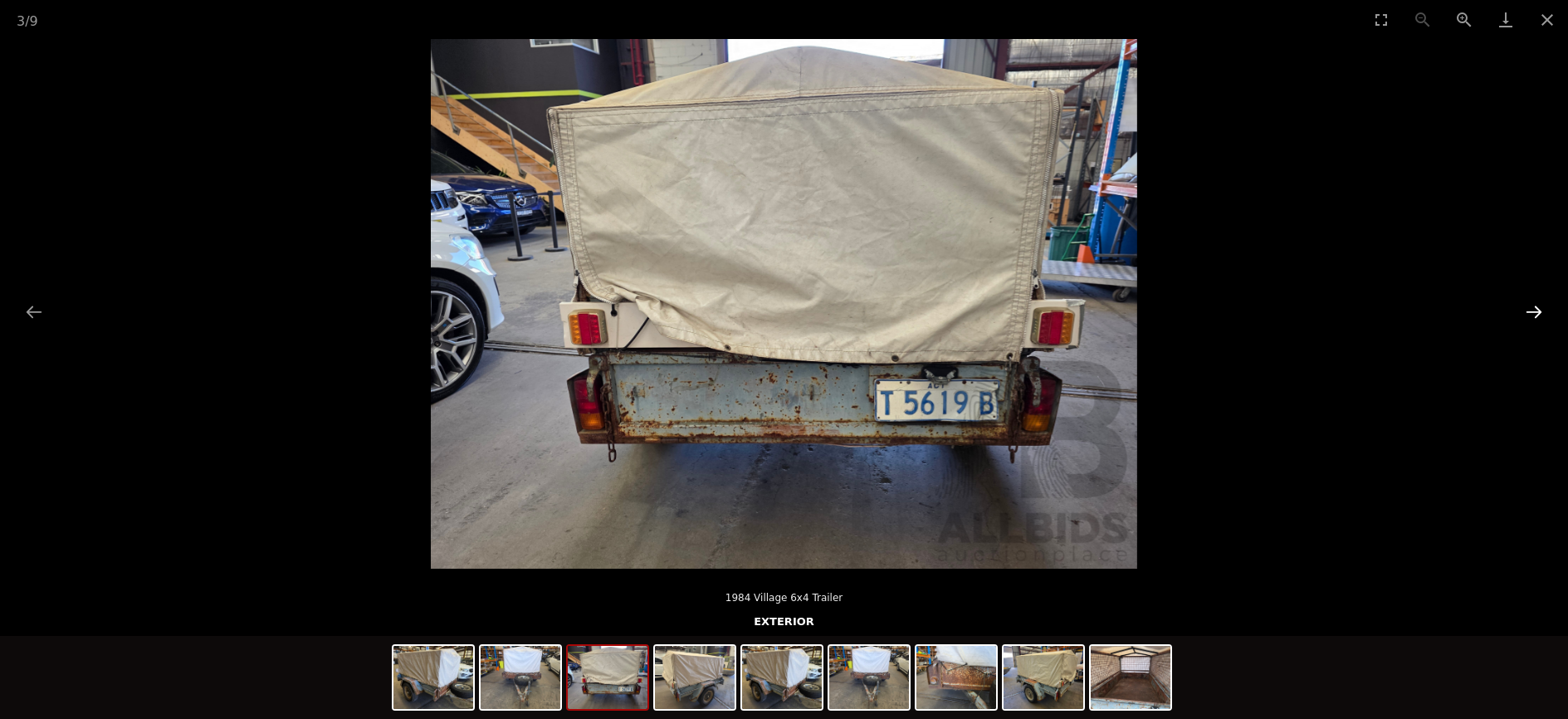
click at [1533, 312] on button "Next slide" at bounding box center [1534, 311] width 35 height 32
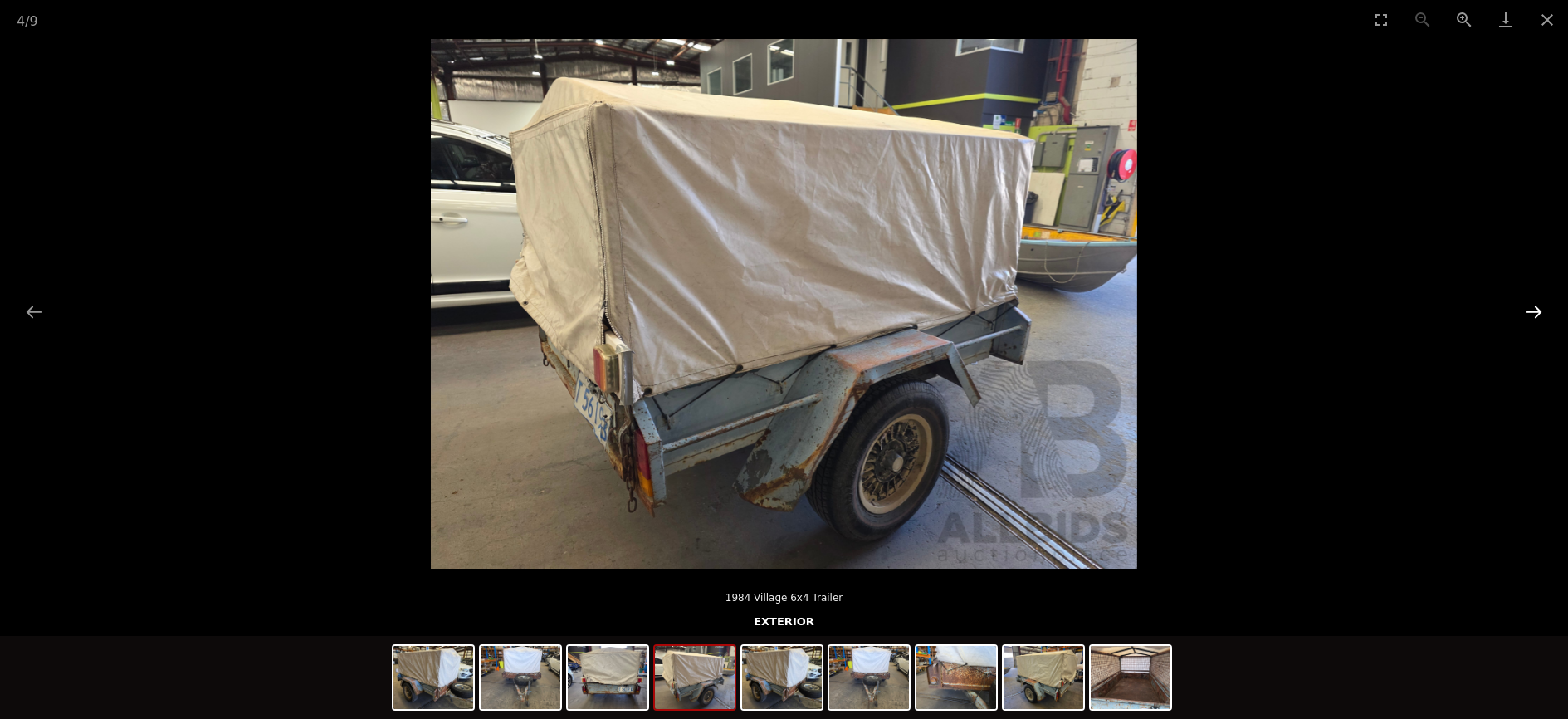
click at [1533, 312] on button "Next slide" at bounding box center [1534, 311] width 35 height 32
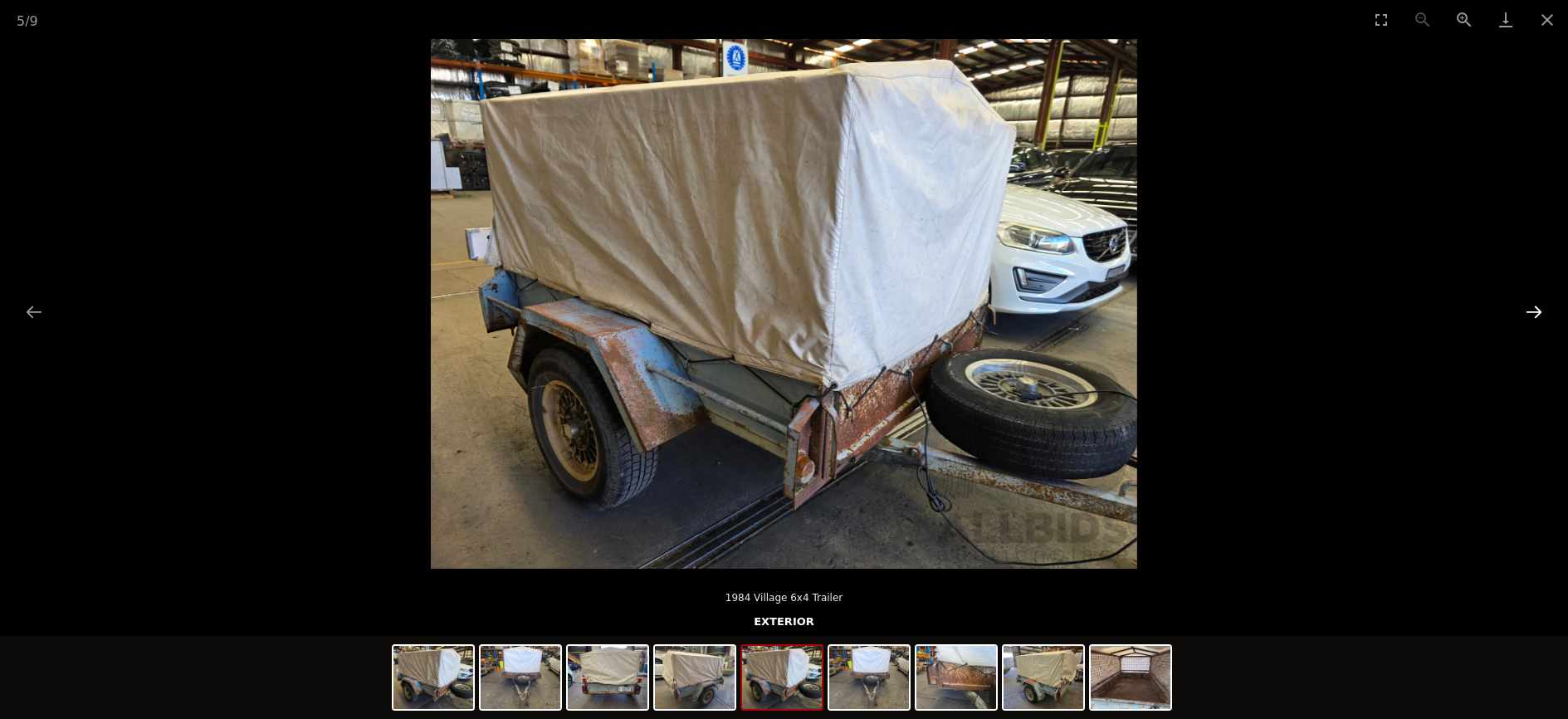
click at [1533, 312] on button "Next slide" at bounding box center [1534, 311] width 35 height 32
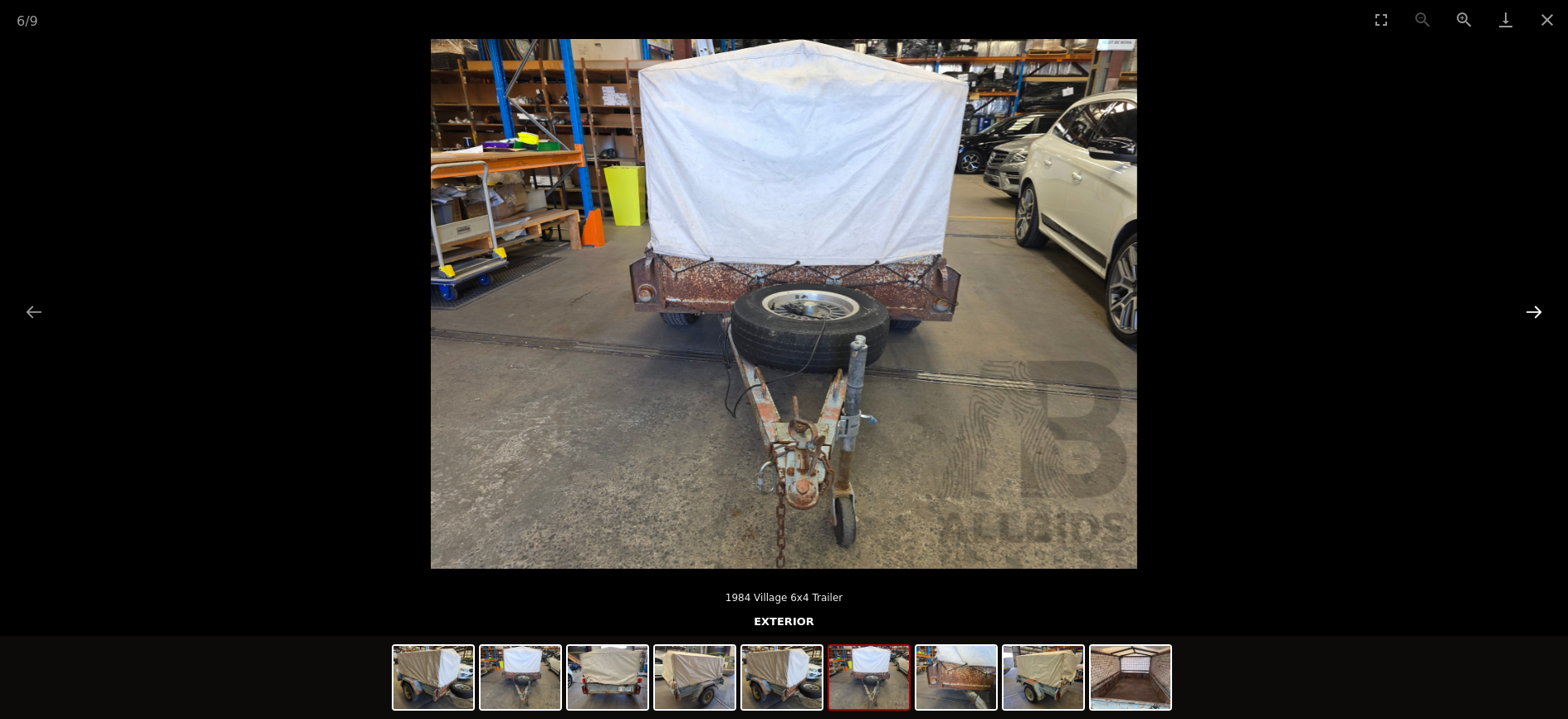
click at [1533, 312] on button "Next slide" at bounding box center [1534, 311] width 35 height 32
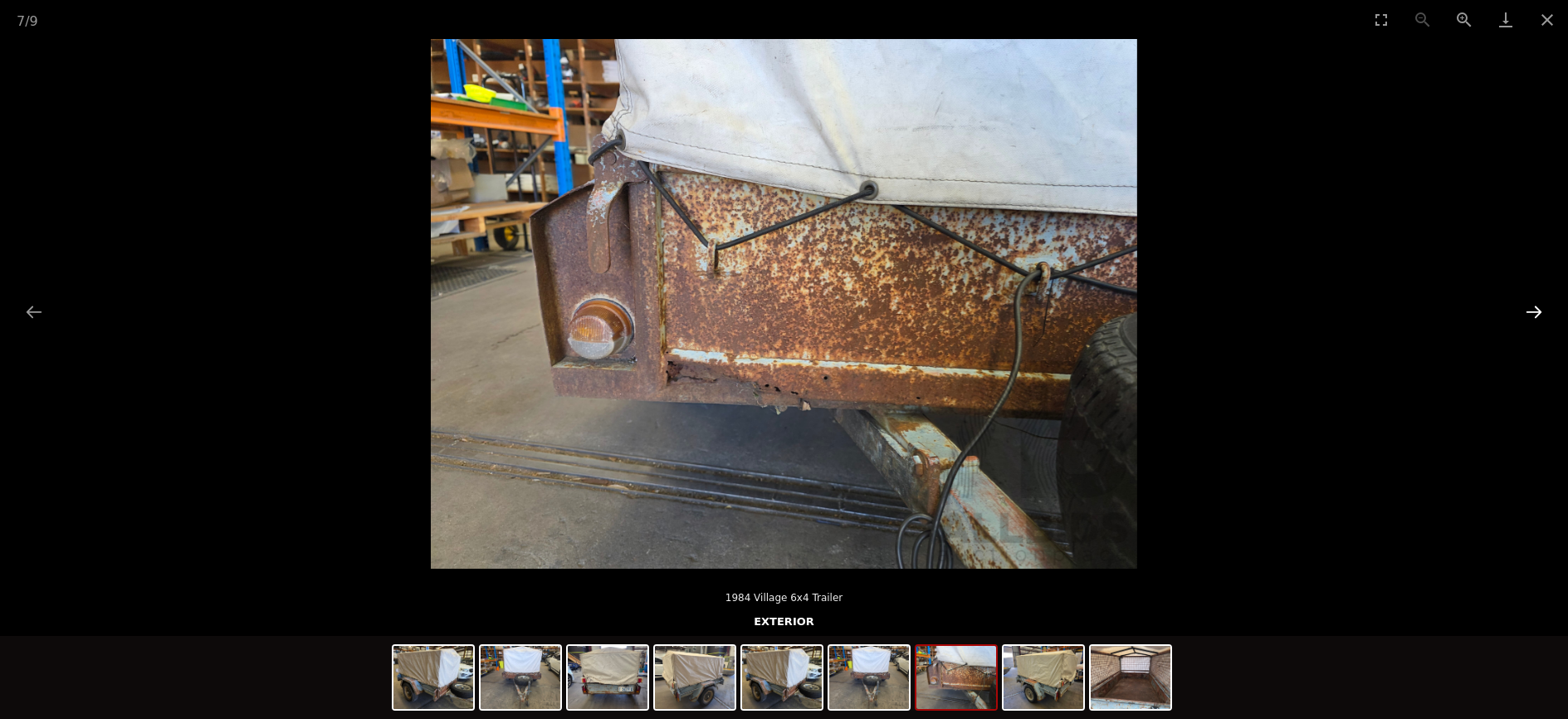
click at [1533, 312] on button "Next slide" at bounding box center [1534, 311] width 35 height 32
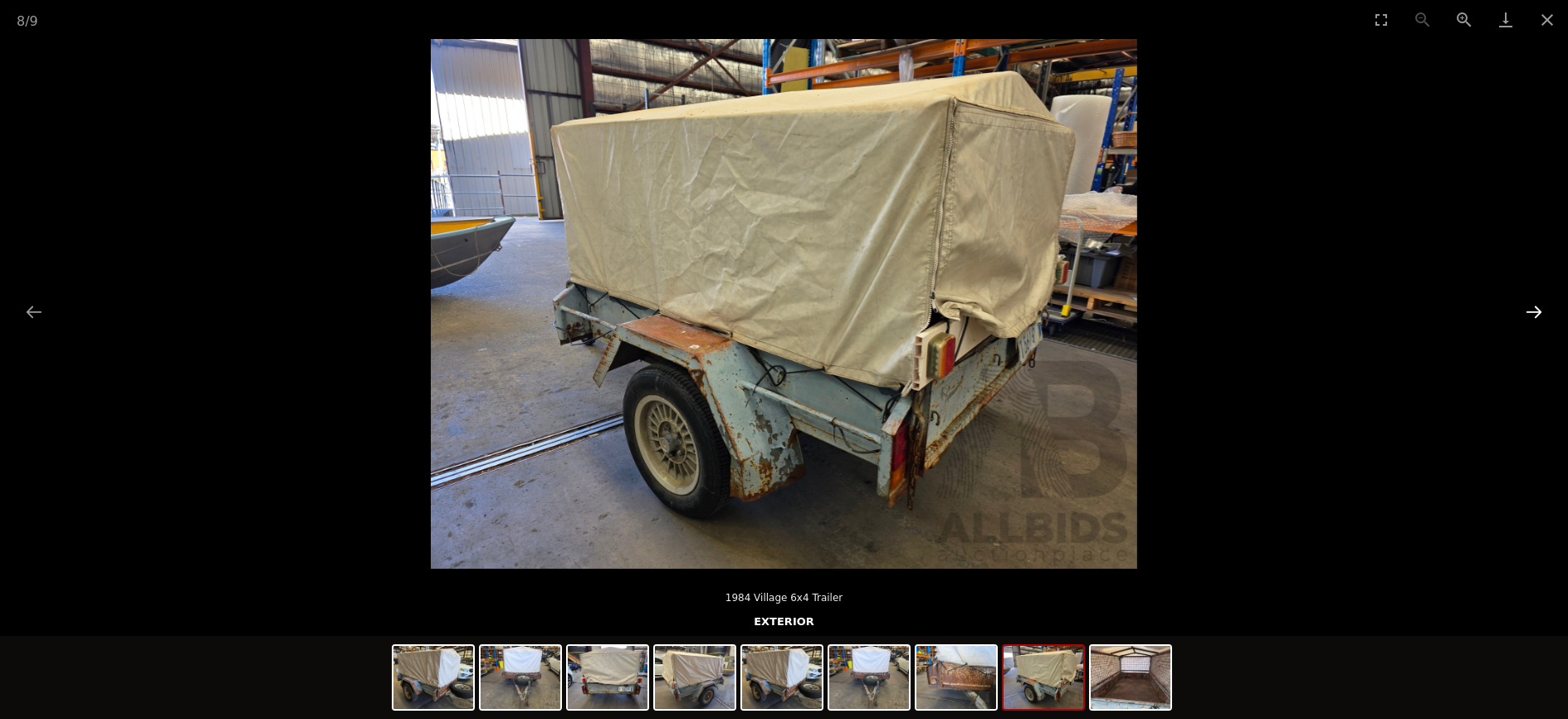
click at [1533, 312] on button "Next slide" at bounding box center [1534, 311] width 35 height 32
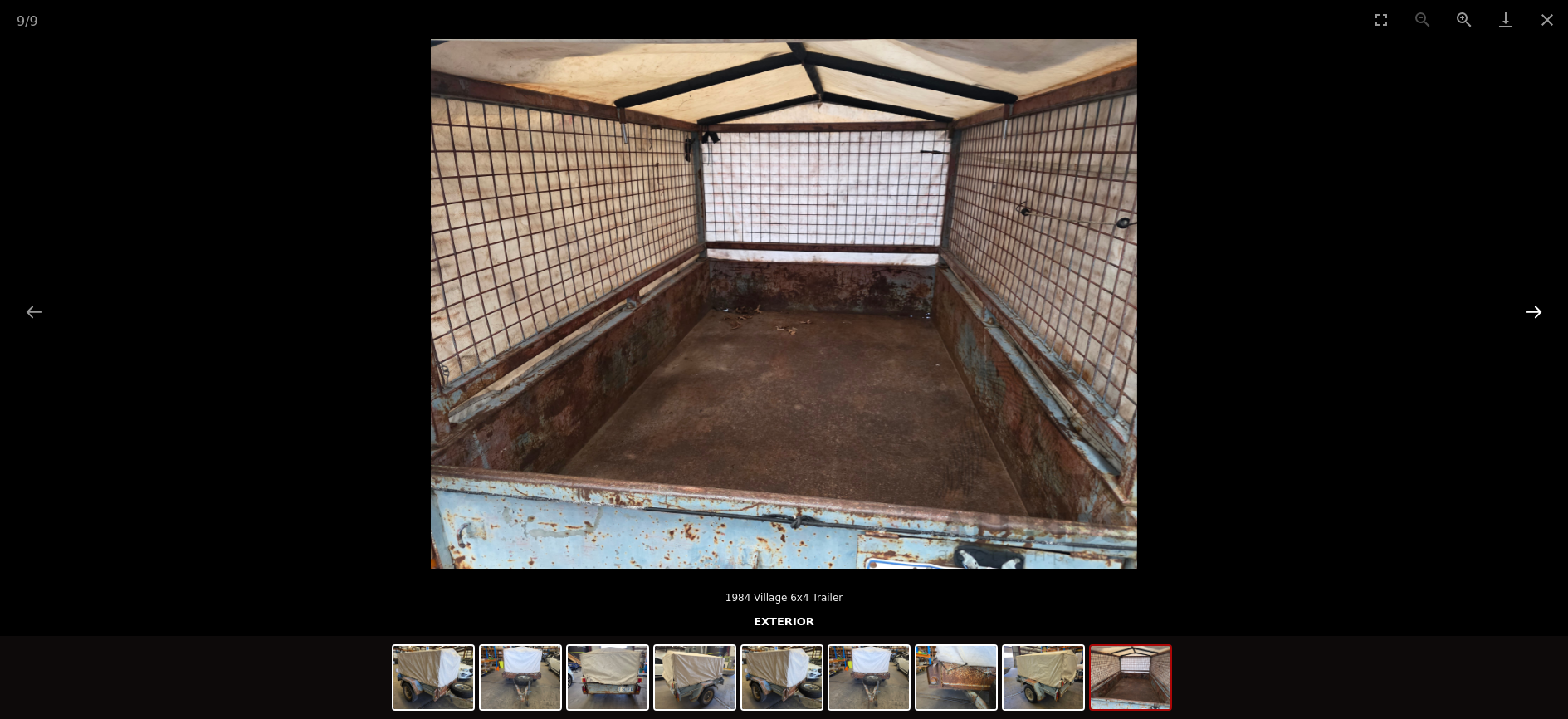
click at [1533, 312] on button "Next slide" at bounding box center [1534, 311] width 35 height 32
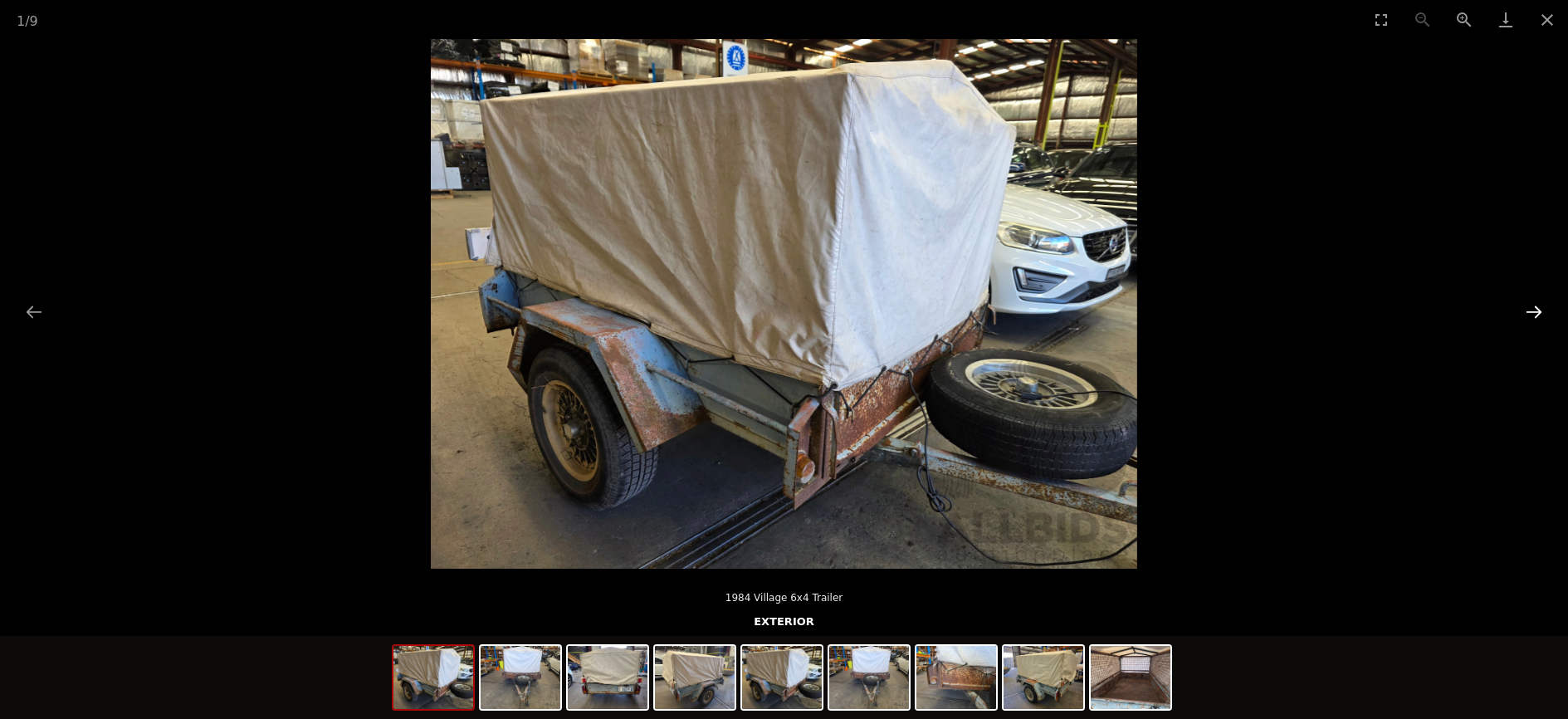
click at [1533, 312] on button "Next slide" at bounding box center [1534, 311] width 35 height 32
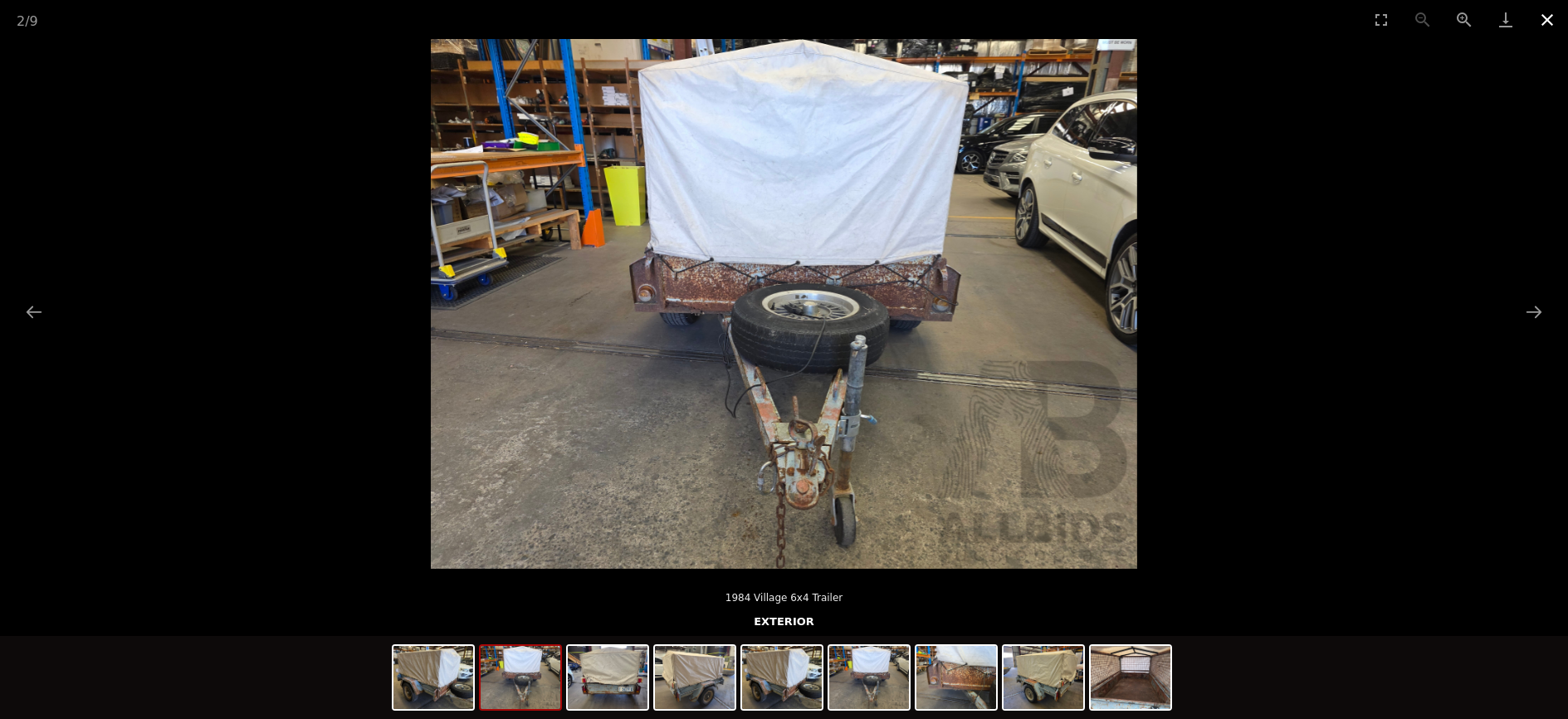
click at [1549, 16] on button "Close gallery" at bounding box center [1547, 20] width 41 height 39
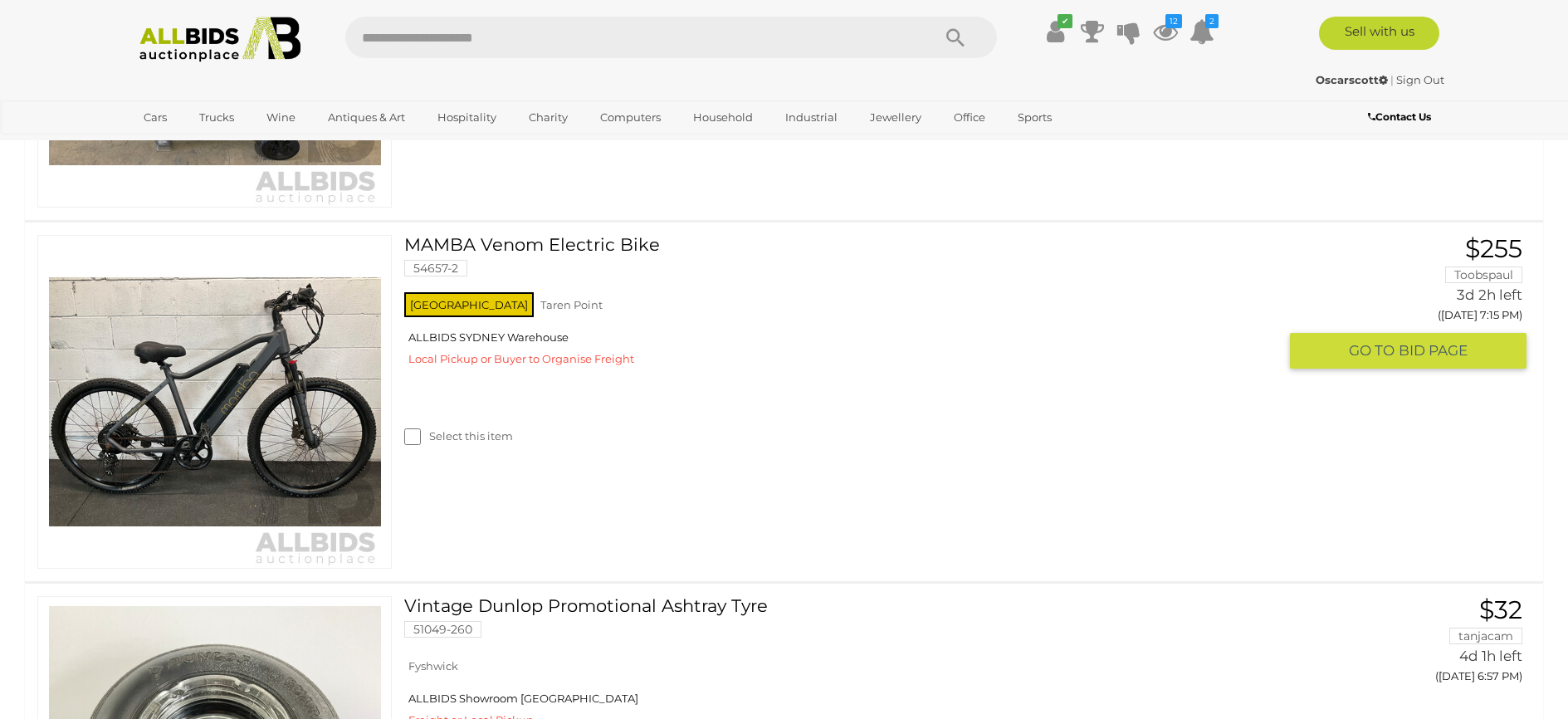
scroll to position [1725, 0]
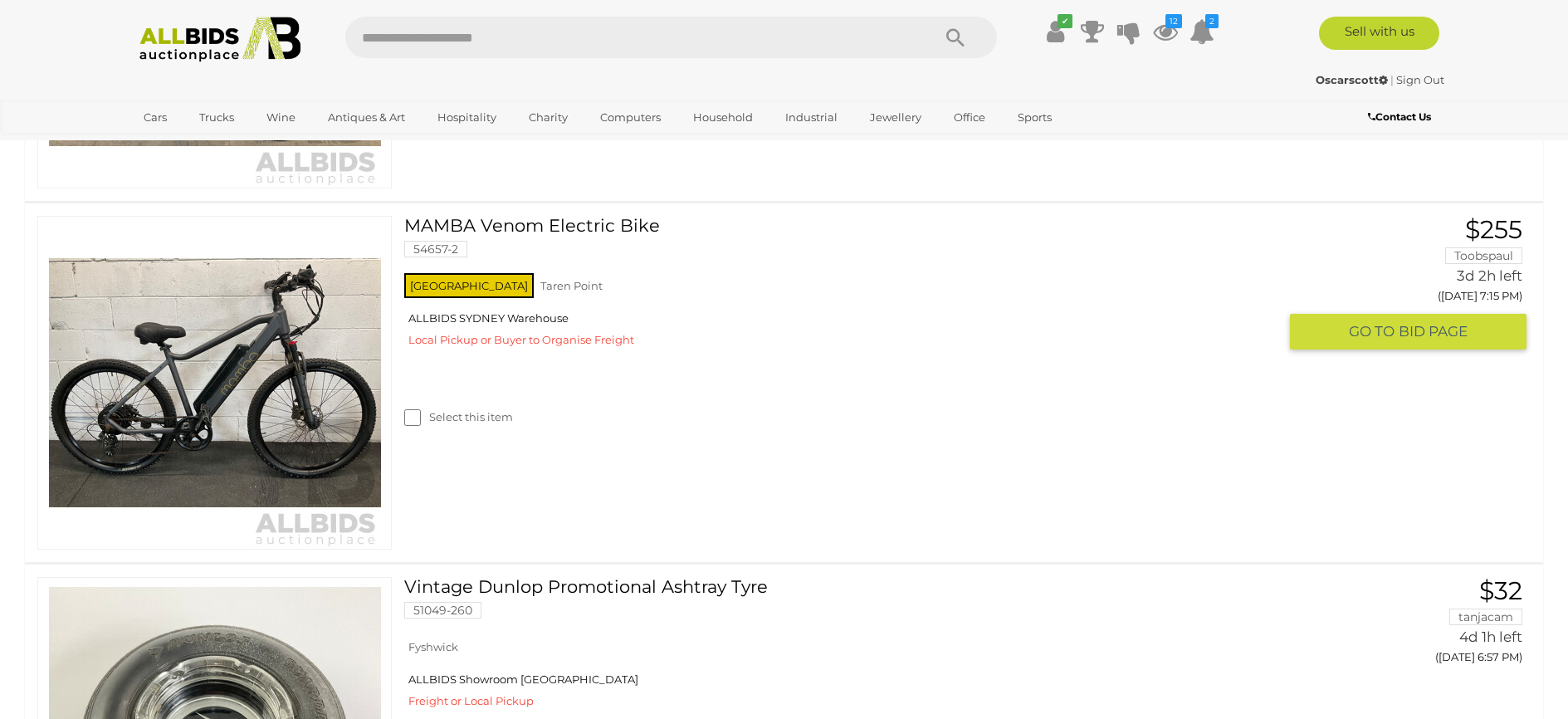
click at [289, 364] on img at bounding box center [215, 383] width 332 height 333
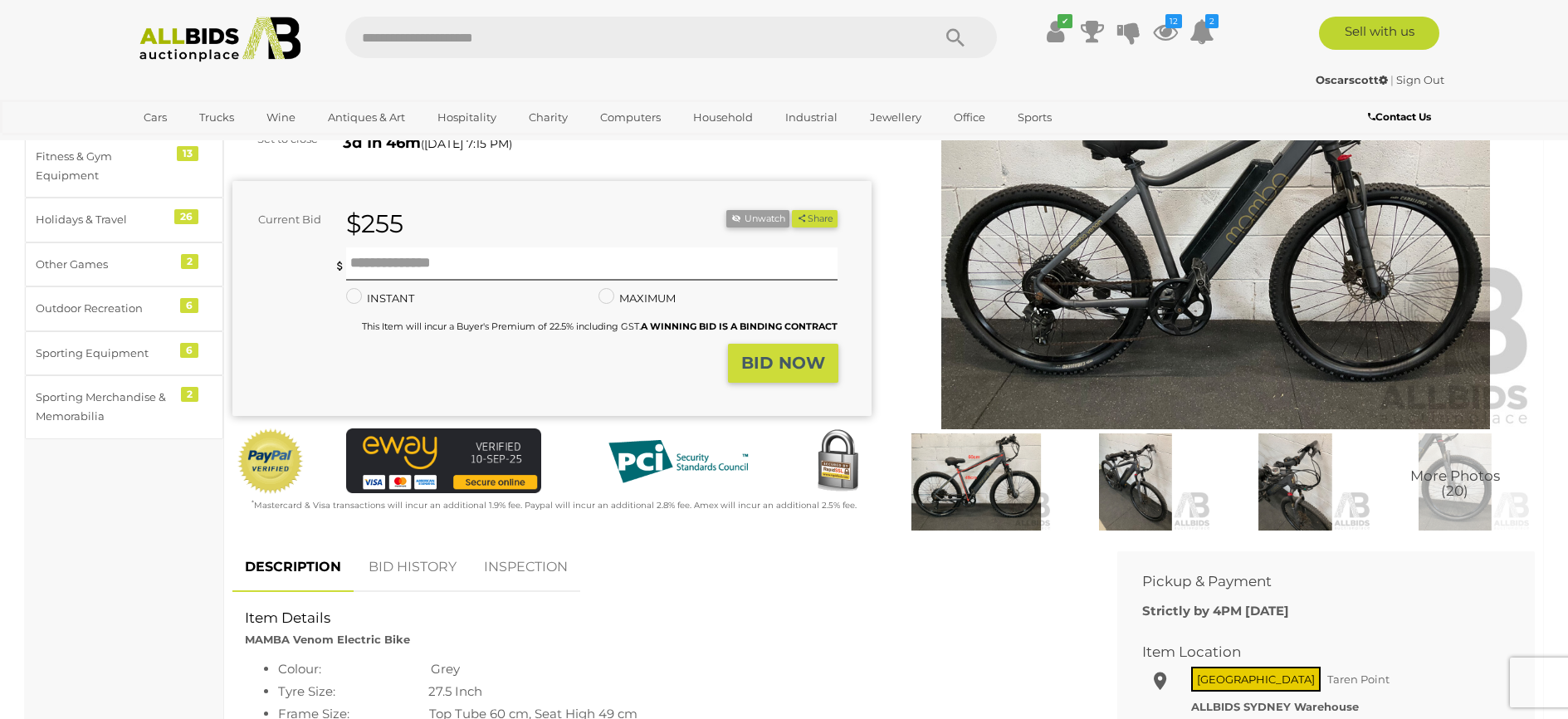
scroll to position [166, 0]
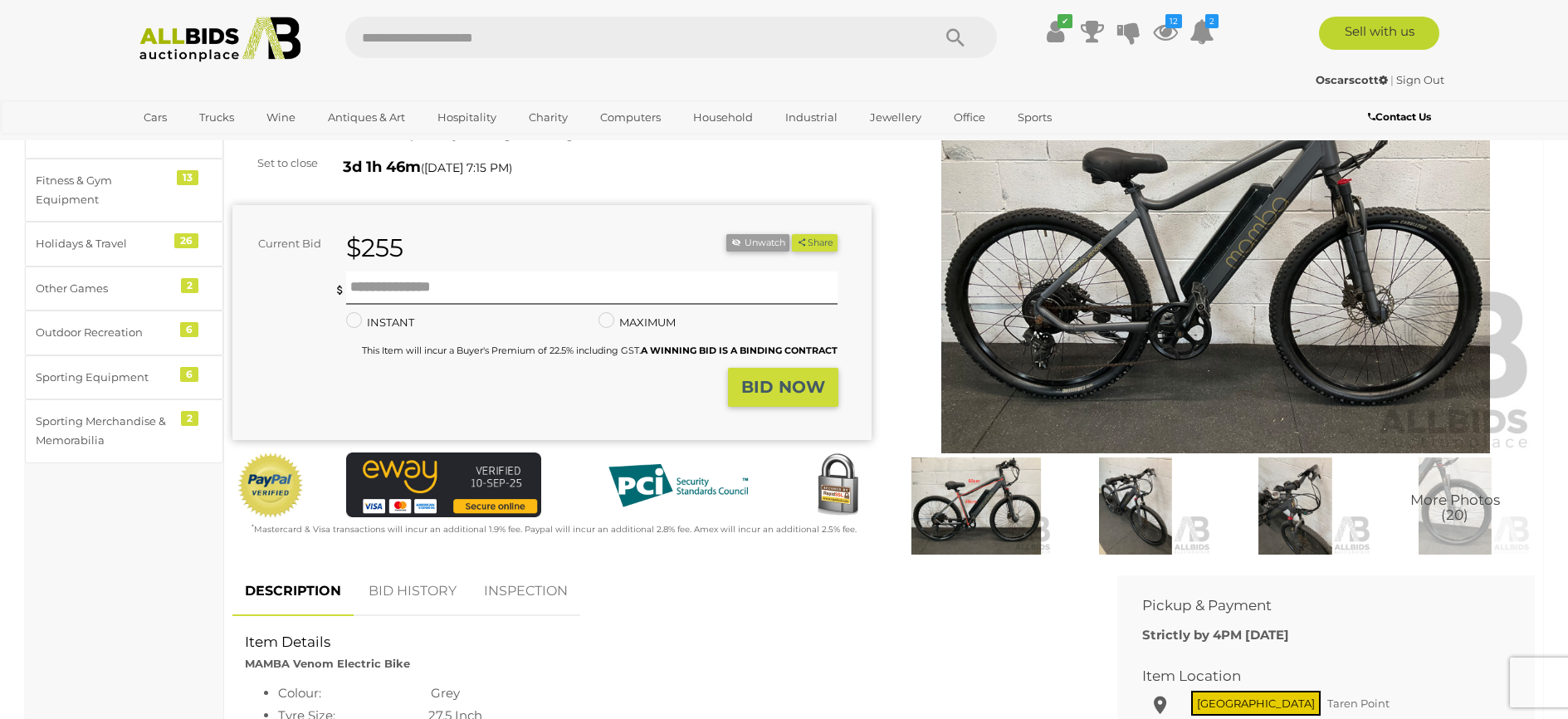
click at [1011, 317] on img at bounding box center [1216, 247] width 639 height 412
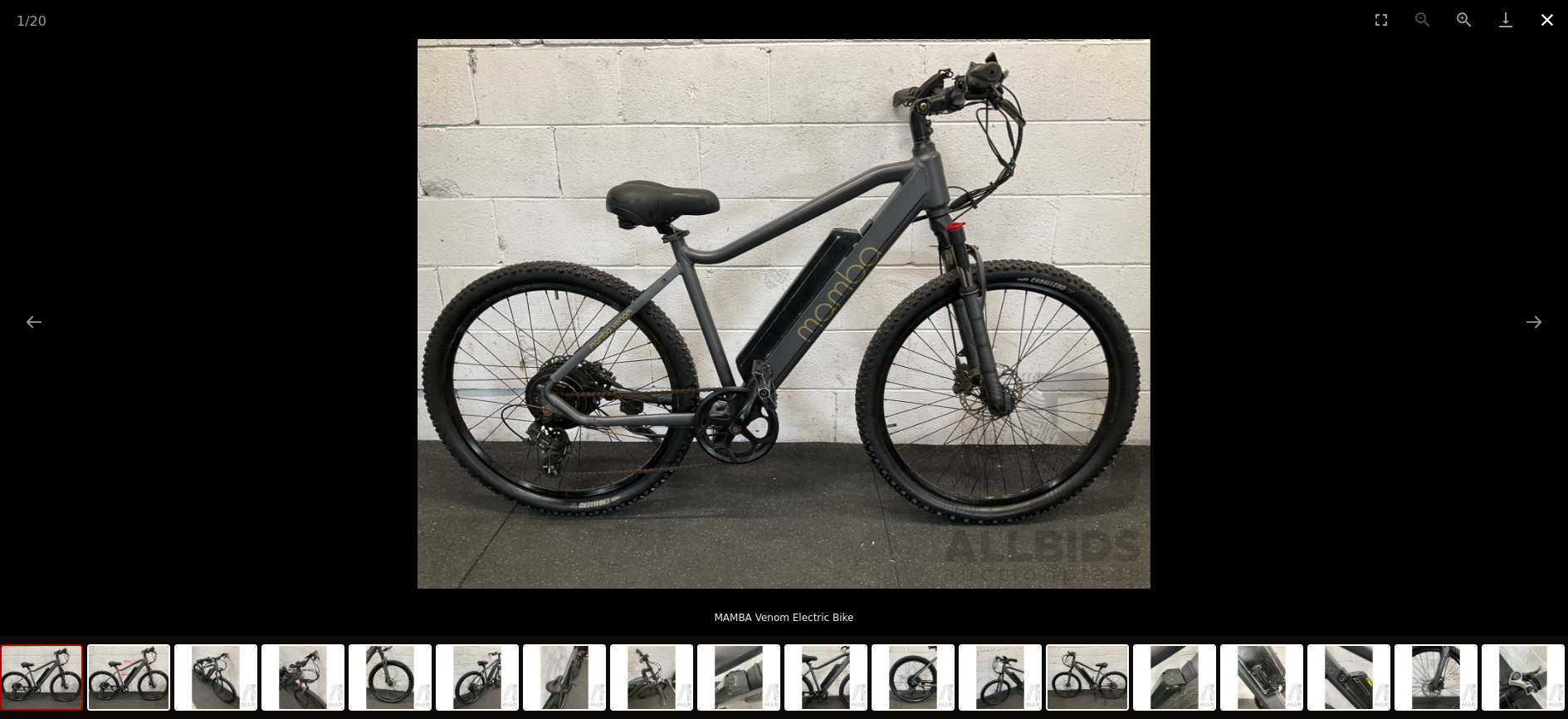
click at [1554, 22] on button "Close gallery" at bounding box center [1547, 20] width 41 height 39
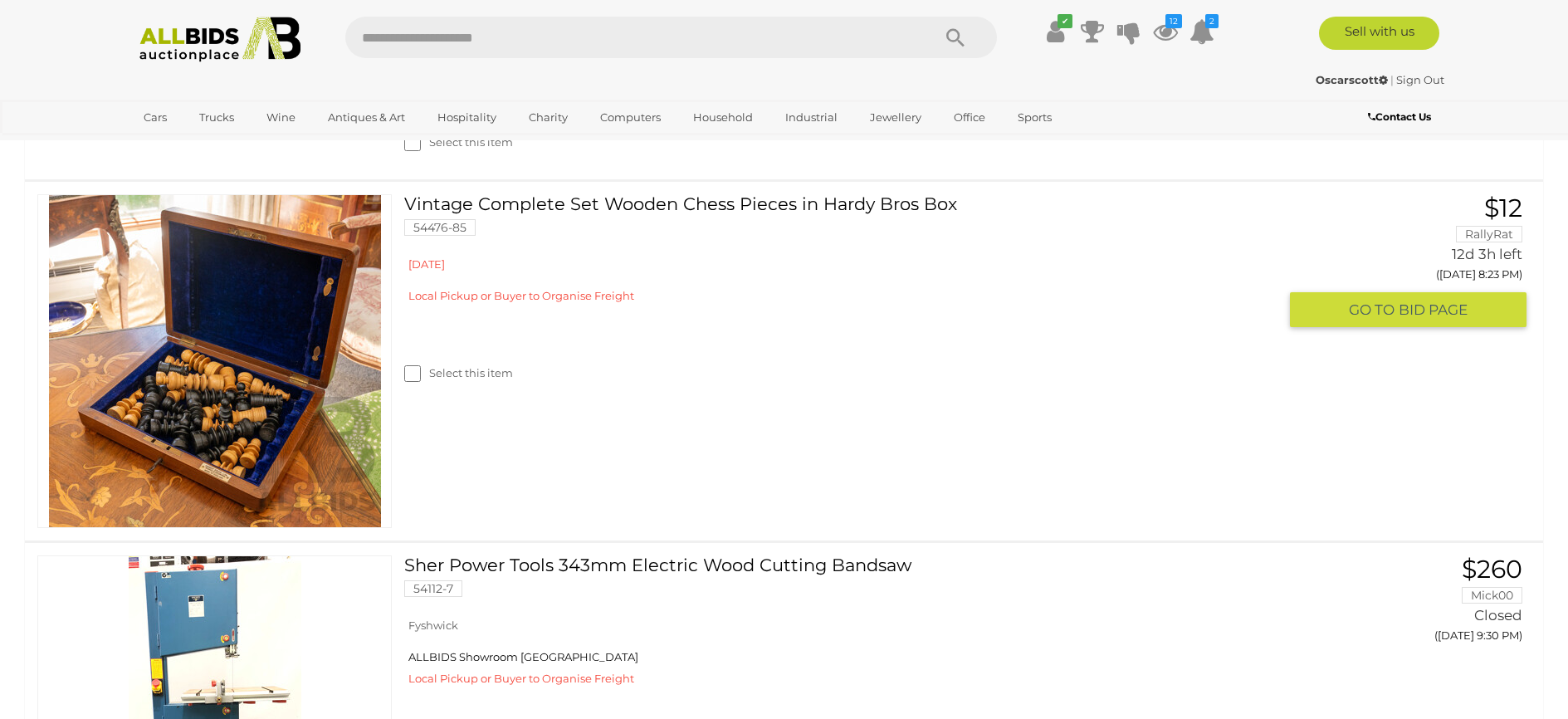
scroll to position [4167, 0]
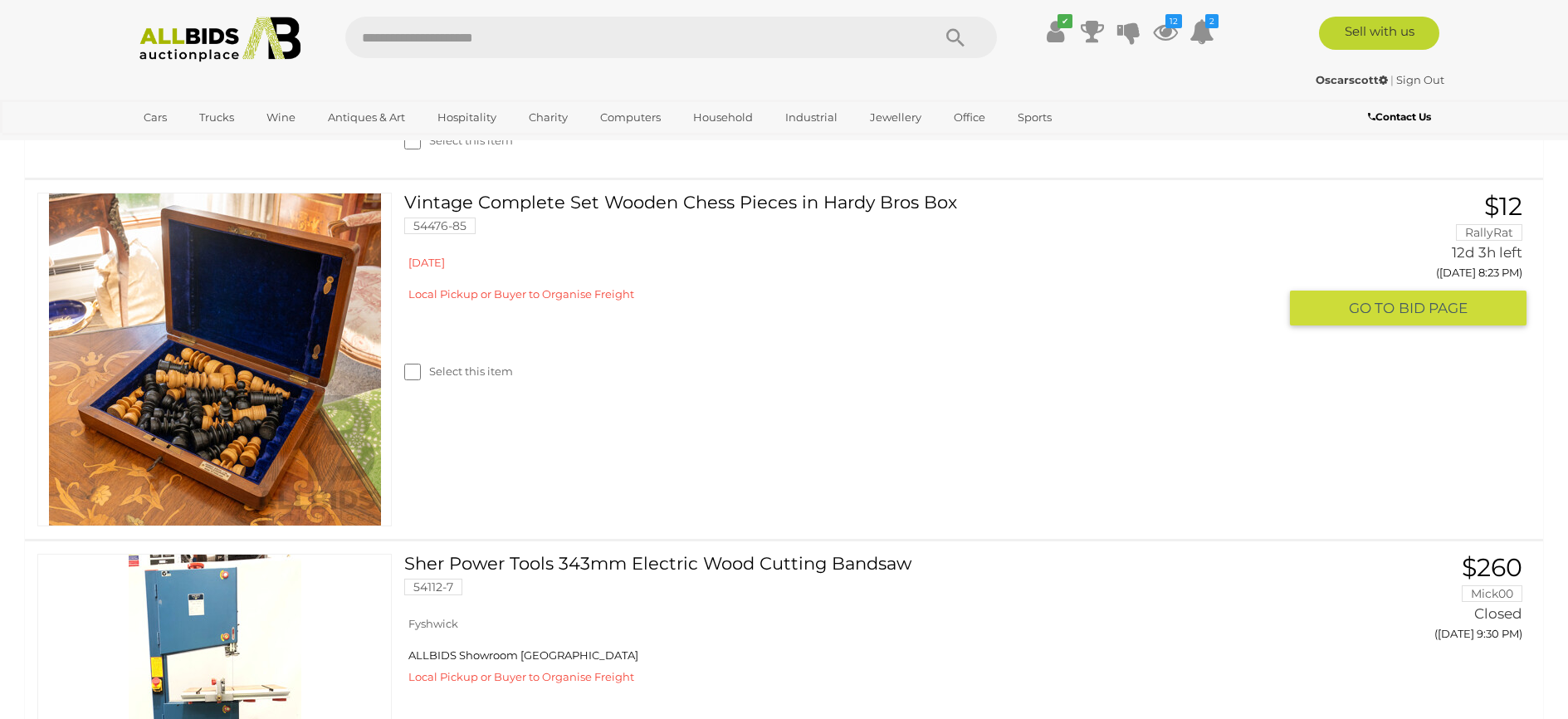
click at [298, 395] on link at bounding box center [214, 359] width 354 height 334
